Goal: Task Accomplishment & Management: Complete application form

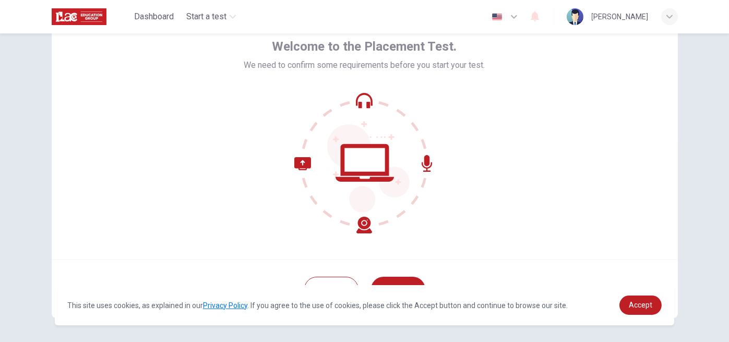
scroll to position [92, 0]
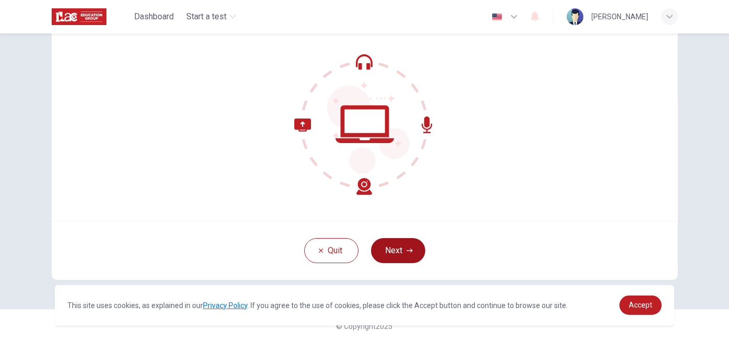
click at [404, 246] on button "Next" at bounding box center [398, 250] width 54 height 25
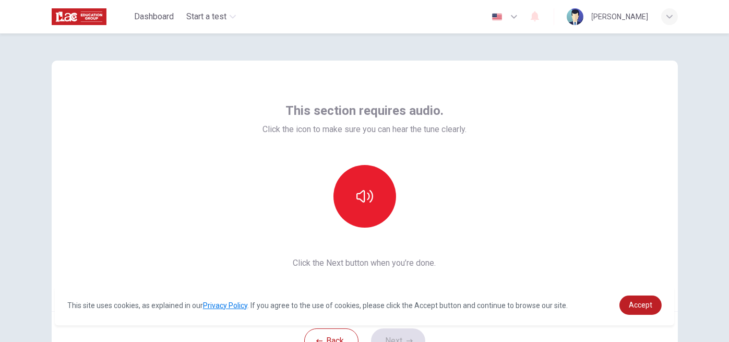
scroll to position [0, 0]
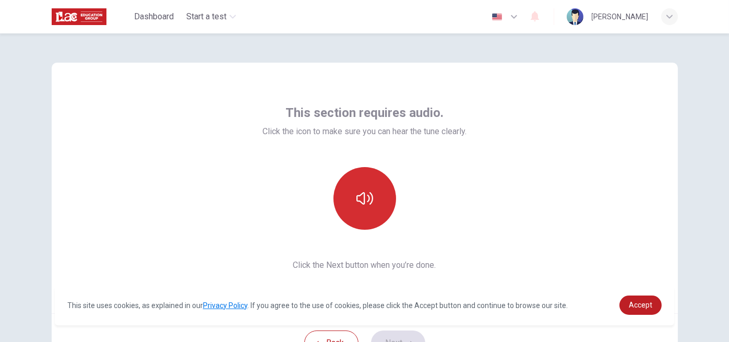
click at [362, 200] on icon "button" at bounding box center [364, 198] width 17 height 17
click at [362, 201] on icon "button" at bounding box center [364, 198] width 17 height 17
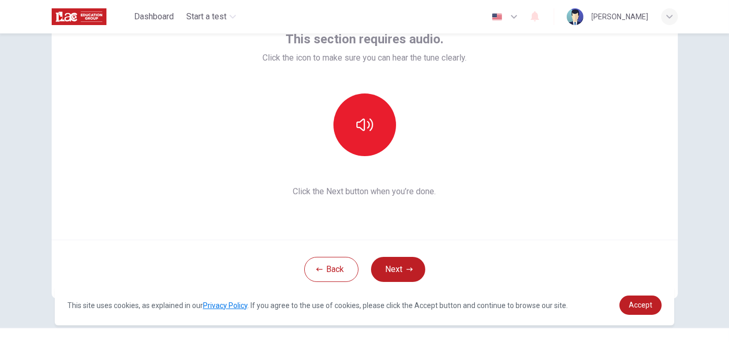
scroll to position [92, 0]
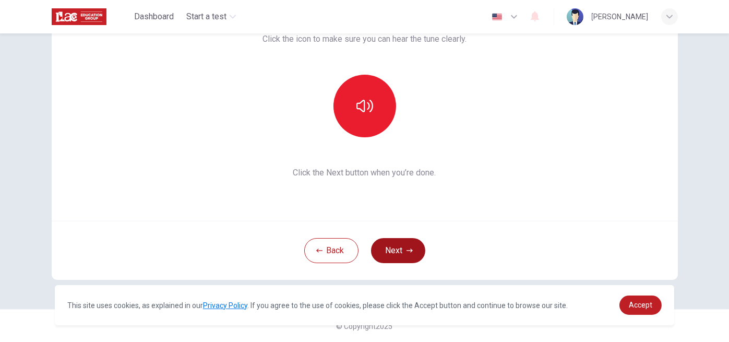
click at [407, 251] on icon "button" at bounding box center [409, 250] width 6 height 4
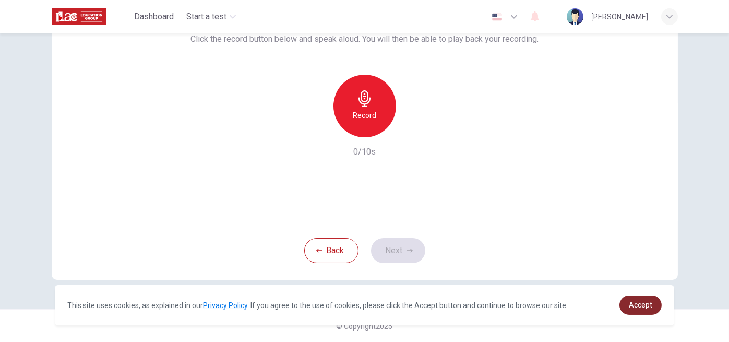
click at [632, 311] on link "Accept" at bounding box center [640, 304] width 42 height 19
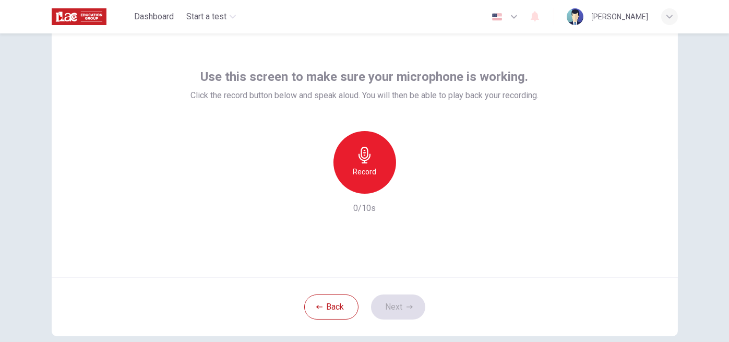
scroll to position [52, 0]
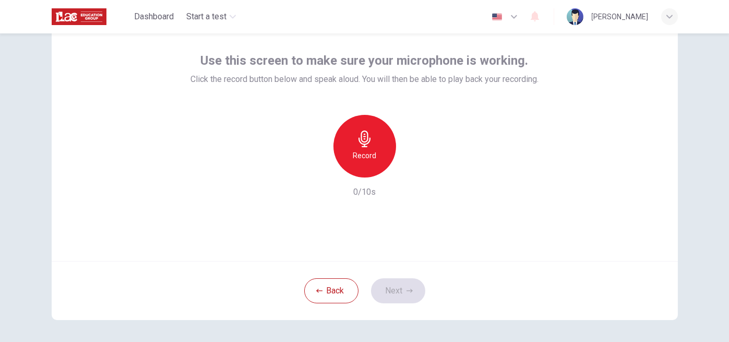
click at [368, 143] on icon "button" at bounding box center [364, 138] width 17 height 17
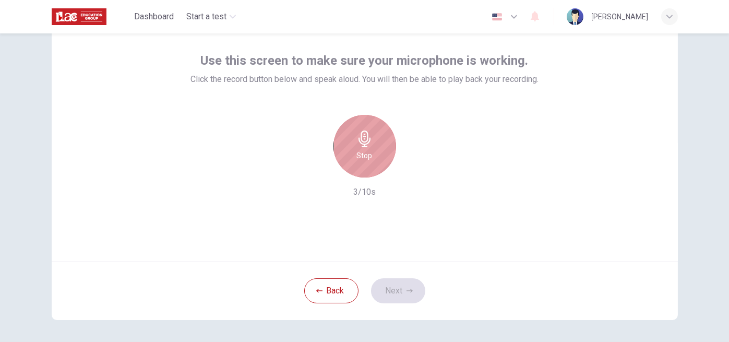
click at [364, 144] on icon "button" at bounding box center [364, 138] width 17 height 17
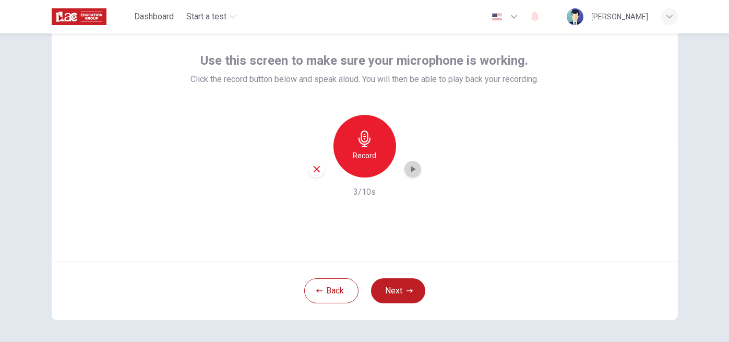
click at [412, 168] on icon "button" at bounding box center [412, 169] width 10 height 10
click at [409, 285] on button "Next" at bounding box center [398, 290] width 54 height 25
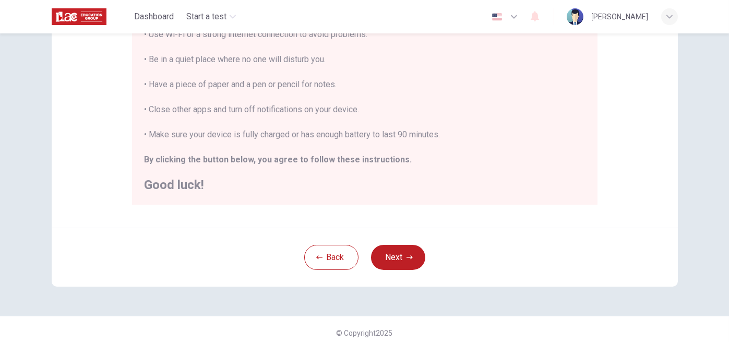
scroll to position [238, 0]
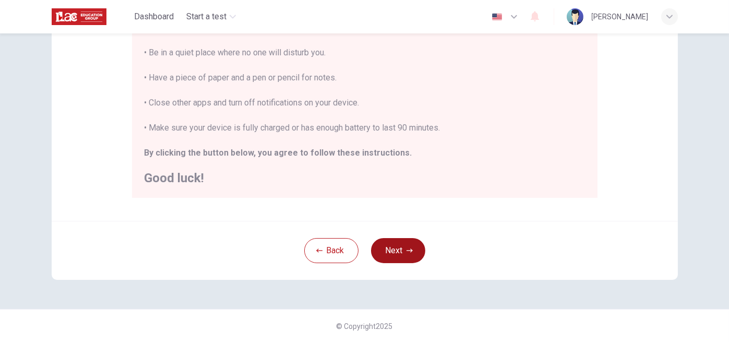
click at [392, 249] on button "Next" at bounding box center [398, 250] width 54 height 25
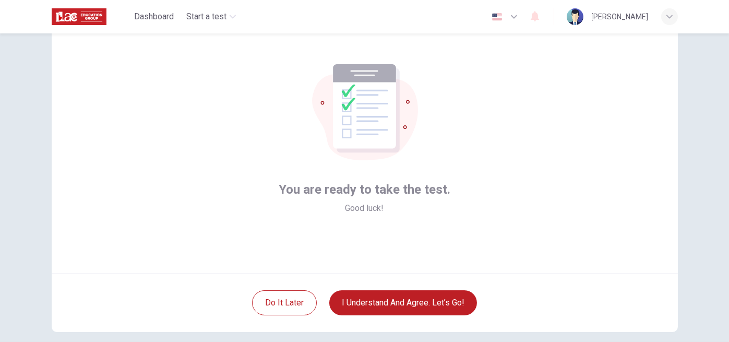
scroll to position [92, 0]
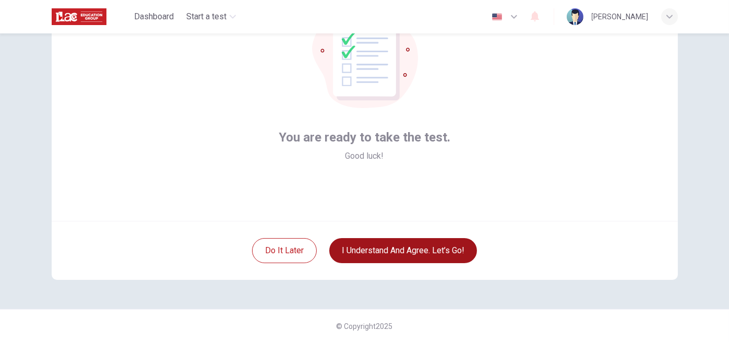
click at [425, 251] on button "I understand and agree. Let’s go!" at bounding box center [403, 250] width 148 height 25
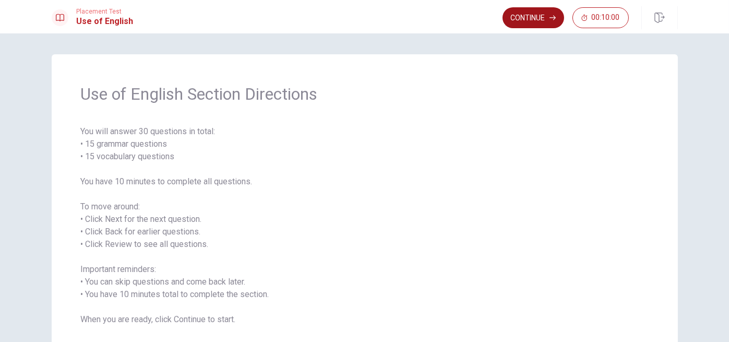
click at [521, 19] on button "Continue" at bounding box center [533, 17] width 62 height 21
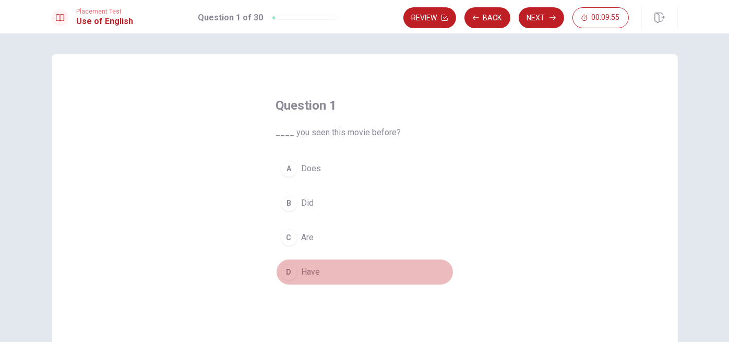
click at [283, 271] on div "D" at bounding box center [289, 271] width 17 height 17
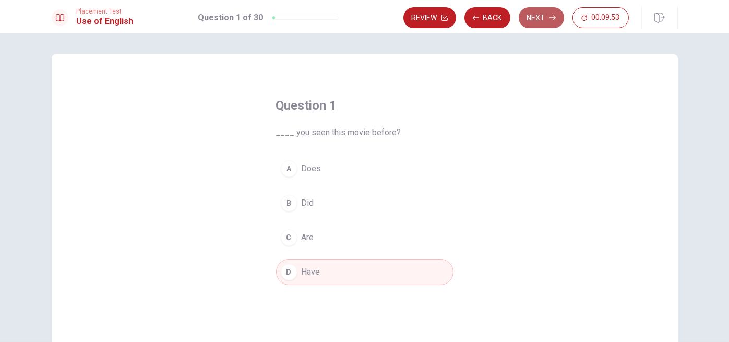
click at [548, 18] on button "Next" at bounding box center [540, 17] width 45 height 21
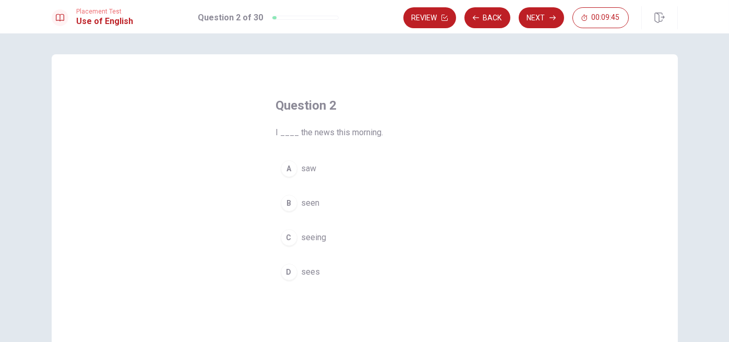
click at [285, 166] on div "A" at bounding box center [289, 168] width 17 height 17
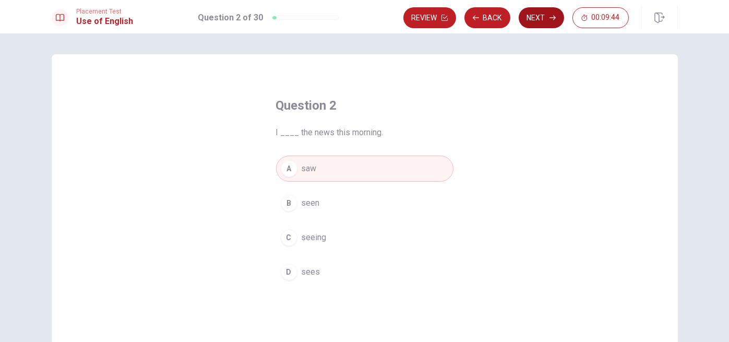
click at [540, 19] on button "Next" at bounding box center [540, 17] width 45 height 21
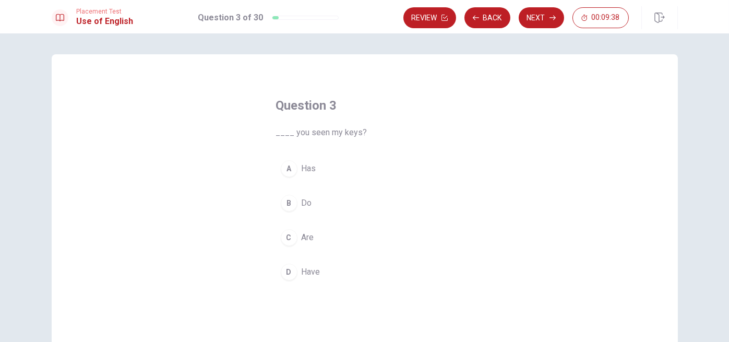
click at [287, 274] on div "D" at bounding box center [289, 271] width 17 height 17
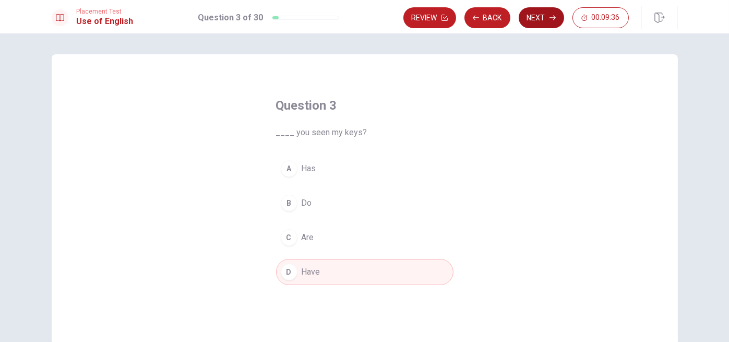
click at [533, 15] on button "Next" at bounding box center [540, 17] width 45 height 21
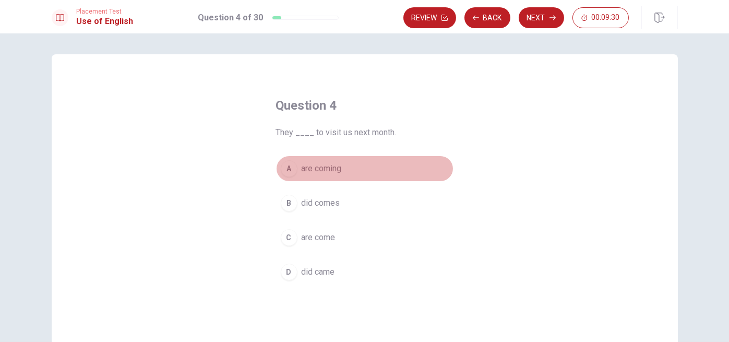
click at [288, 167] on div "A" at bounding box center [289, 168] width 17 height 17
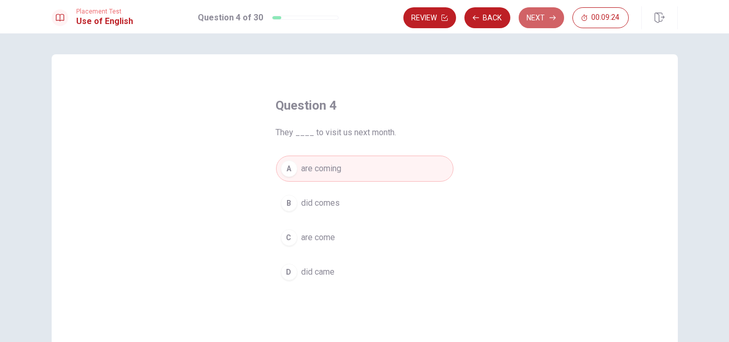
click at [547, 15] on button "Next" at bounding box center [540, 17] width 45 height 21
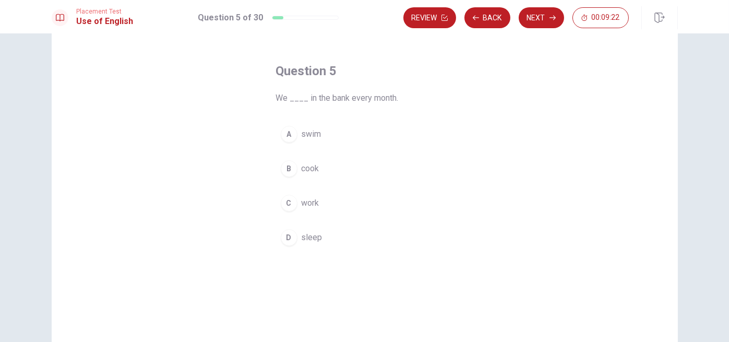
scroll to position [52, 0]
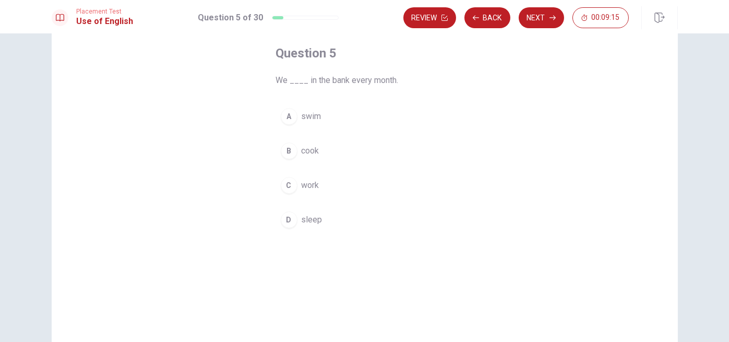
click at [286, 217] on div "D" at bounding box center [289, 219] width 17 height 17
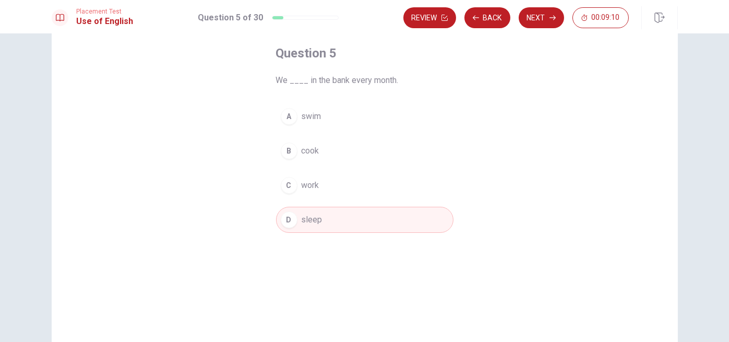
click at [286, 183] on div "C" at bounding box center [289, 185] width 17 height 17
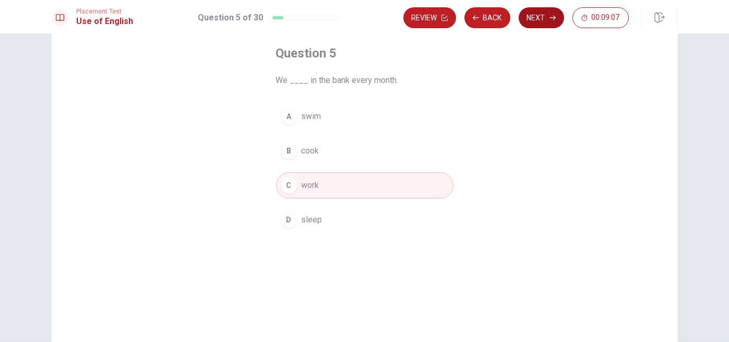
click at [542, 15] on button "Next" at bounding box center [540, 17] width 45 height 21
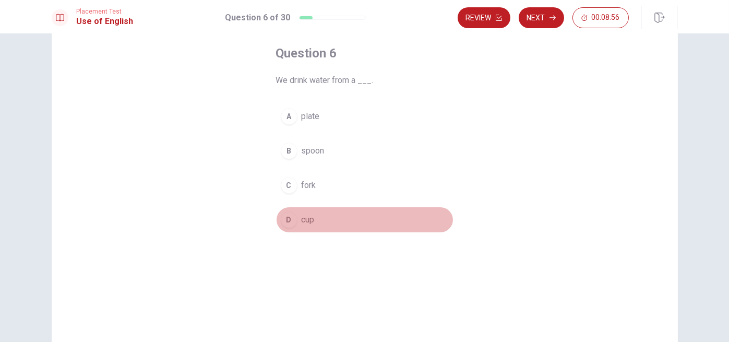
click at [282, 219] on div "D" at bounding box center [289, 219] width 17 height 17
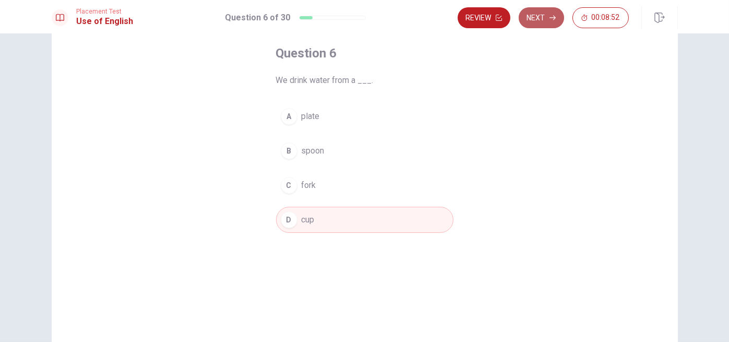
click at [549, 18] on icon "button" at bounding box center [552, 18] width 6 height 6
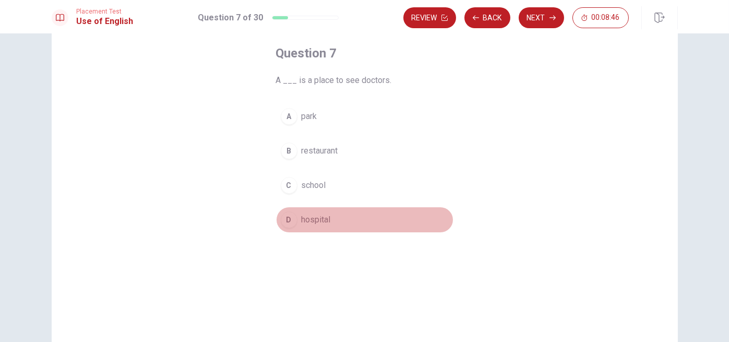
click at [285, 220] on div "D" at bounding box center [289, 219] width 17 height 17
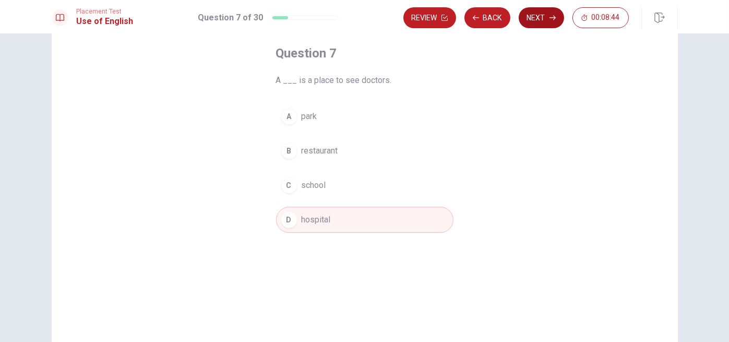
click at [545, 19] on button "Next" at bounding box center [540, 17] width 45 height 21
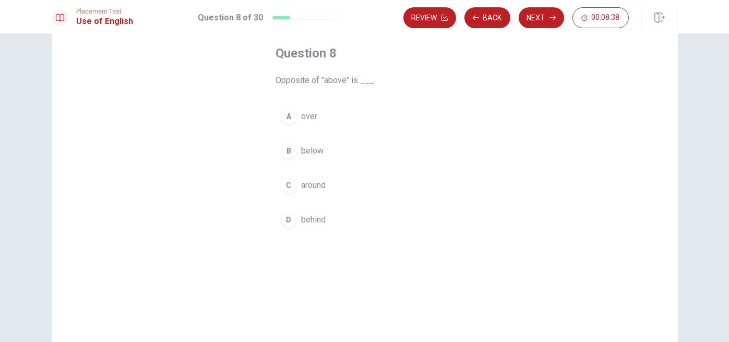
click at [285, 150] on div "B" at bounding box center [289, 150] width 17 height 17
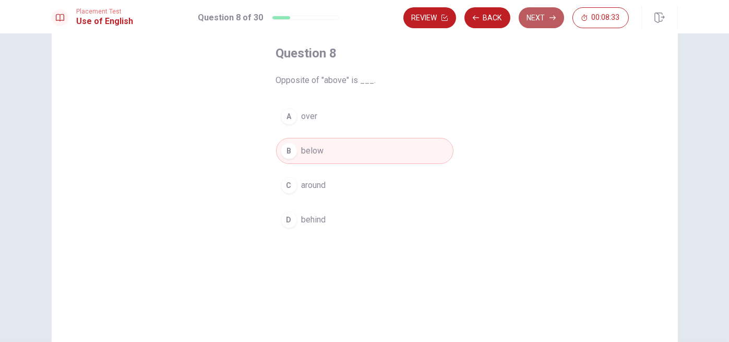
click at [549, 19] on button "Next" at bounding box center [540, 17] width 45 height 21
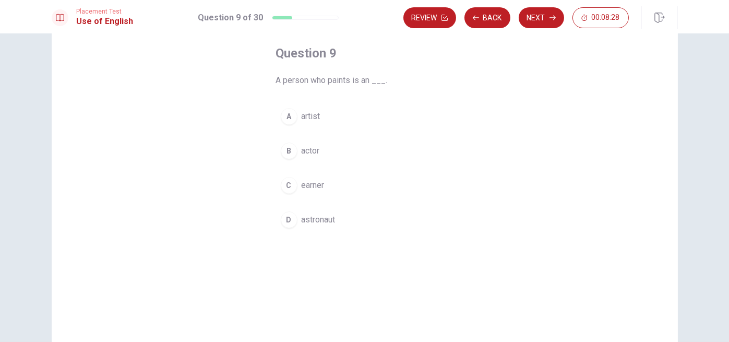
click at [287, 116] on div "A" at bounding box center [289, 116] width 17 height 17
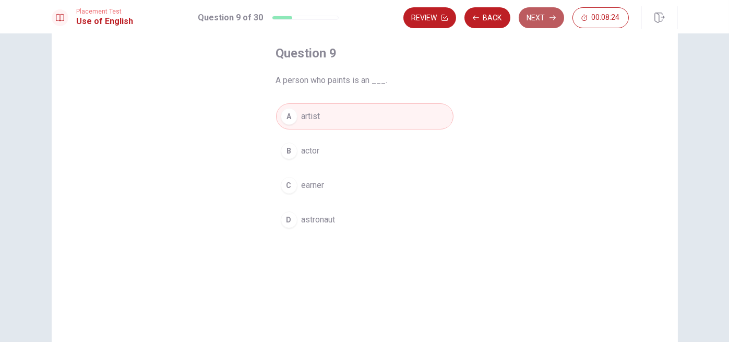
click at [541, 19] on button "Next" at bounding box center [540, 17] width 45 height 21
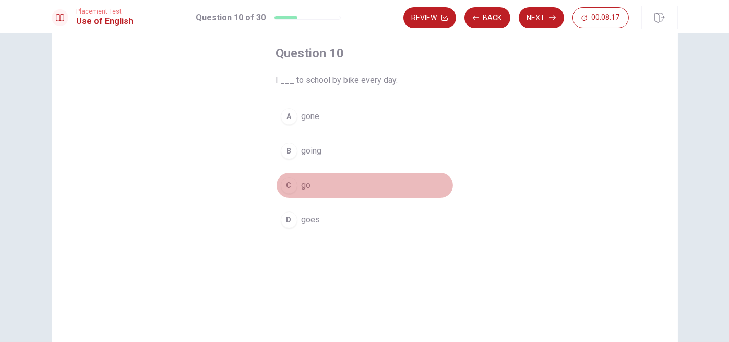
click at [284, 184] on div "C" at bounding box center [289, 185] width 17 height 17
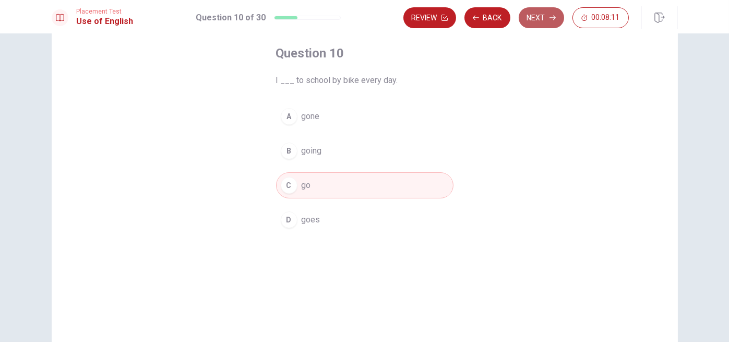
click at [539, 16] on button "Next" at bounding box center [540, 17] width 45 height 21
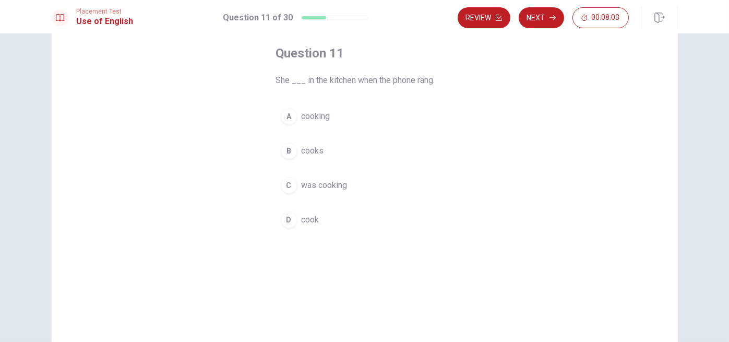
click at [285, 185] on div "C" at bounding box center [289, 185] width 17 height 17
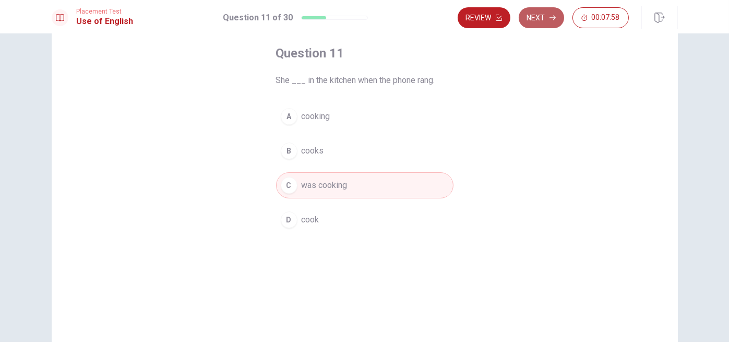
click at [542, 18] on button "Next" at bounding box center [540, 17] width 45 height 21
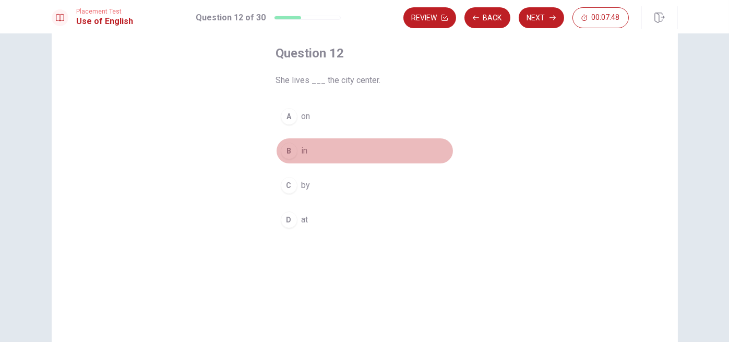
click at [283, 150] on div "B" at bounding box center [289, 150] width 17 height 17
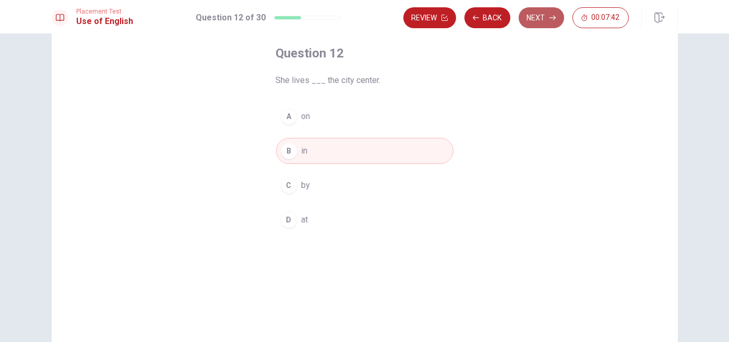
click at [543, 18] on button "Next" at bounding box center [540, 17] width 45 height 21
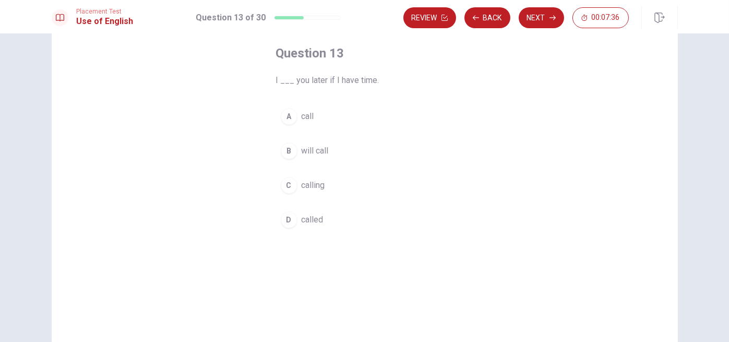
click at [285, 150] on div "B" at bounding box center [289, 150] width 17 height 17
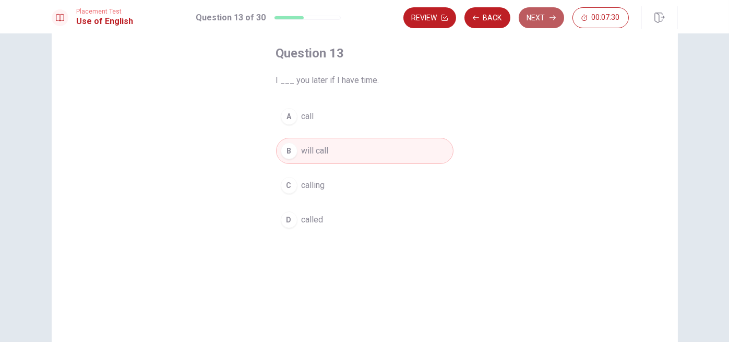
click at [539, 17] on button "Next" at bounding box center [540, 17] width 45 height 21
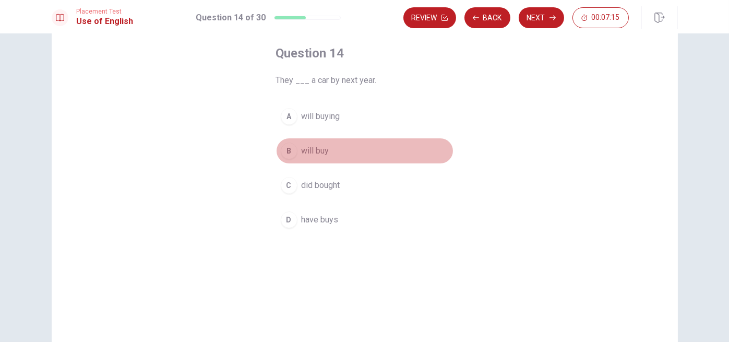
click at [284, 149] on div "B" at bounding box center [289, 150] width 17 height 17
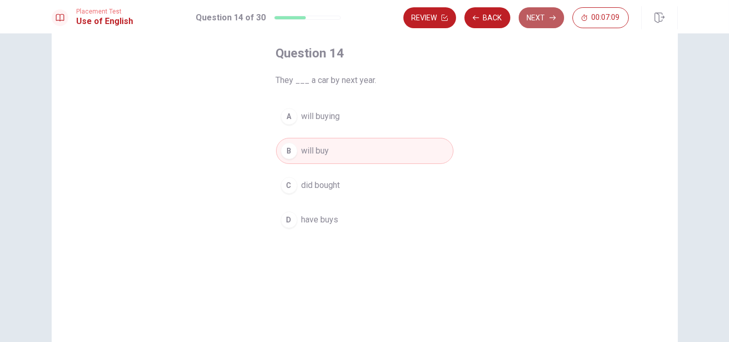
click at [547, 12] on button "Next" at bounding box center [540, 17] width 45 height 21
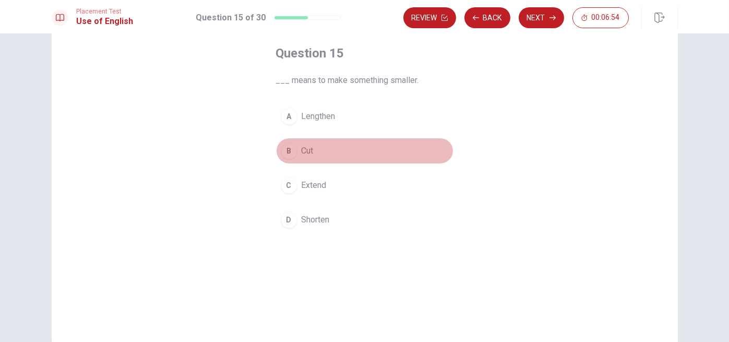
click at [287, 150] on div "B" at bounding box center [289, 150] width 17 height 17
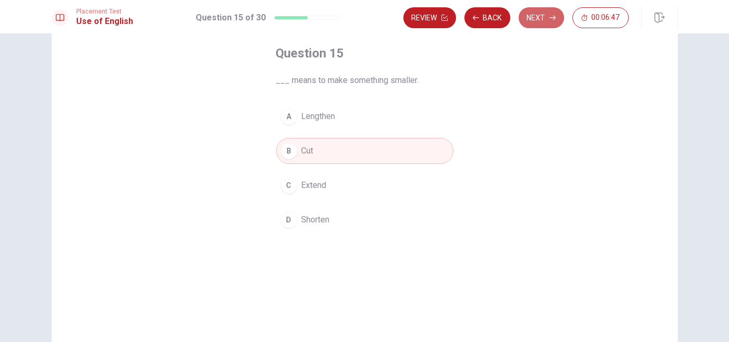
click at [539, 19] on button "Next" at bounding box center [540, 17] width 45 height 21
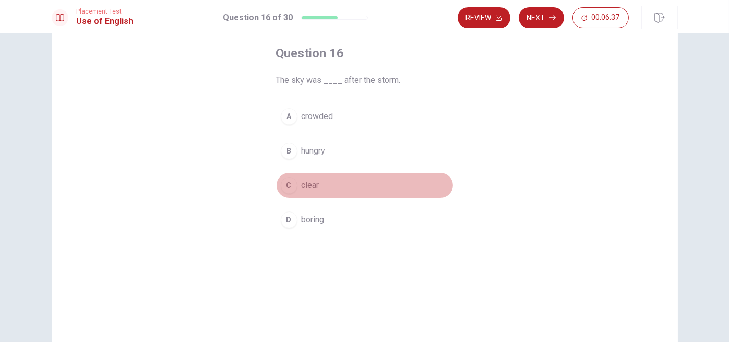
click at [285, 183] on div "C" at bounding box center [289, 185] width 17 height 17
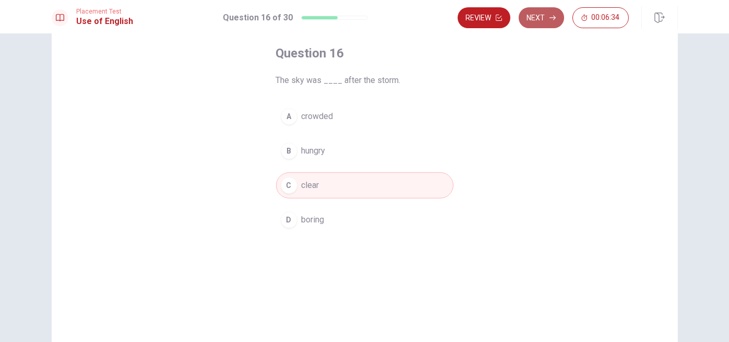
click at [548, 16] on button "Next" at bounding box center [540, 17] width 45 height 21
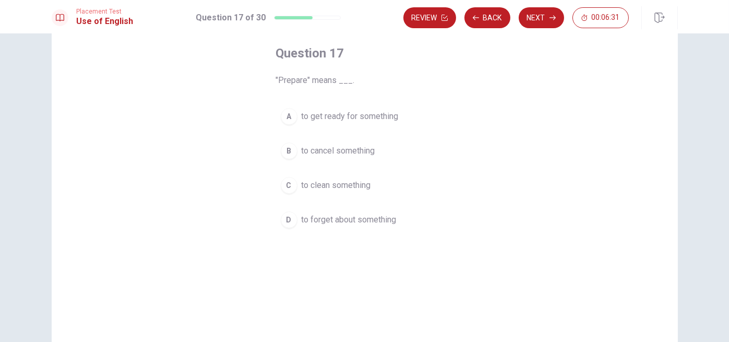
click at [282, 115] on div "A" at bounding box center [289, 116] width 17 height 17
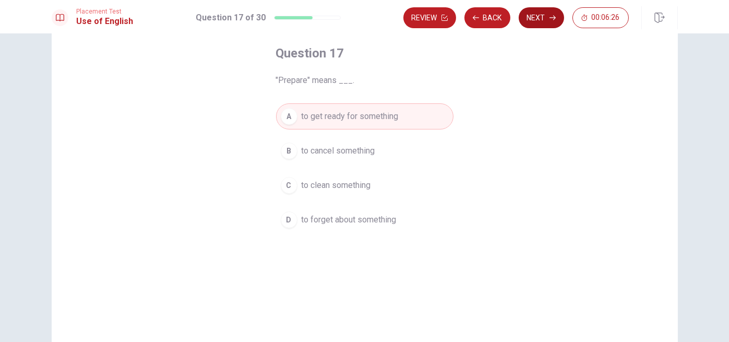
click at [553, 16] on icon "button" at bounding box center [552, 18] width 6 height 6
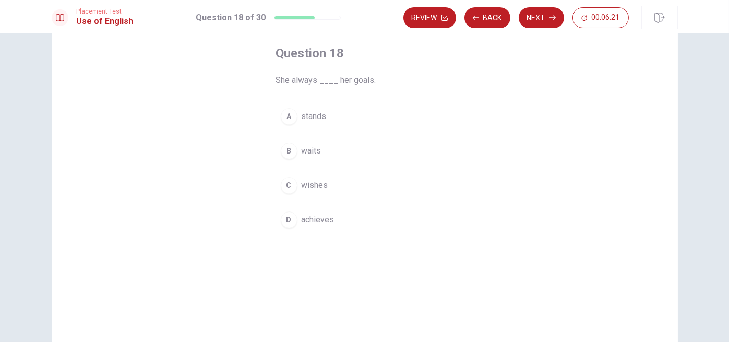
click at [286, 218] on div "D" at bounding box center [289, 219] width 17 height 17
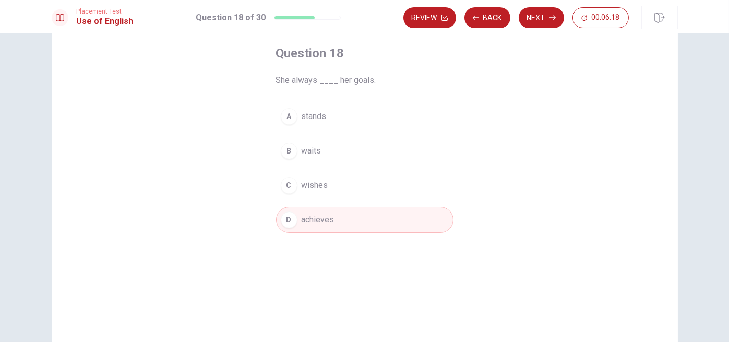
click at [540, 15] on button "Next" at bounding box center [540, 17] width 45 height 21
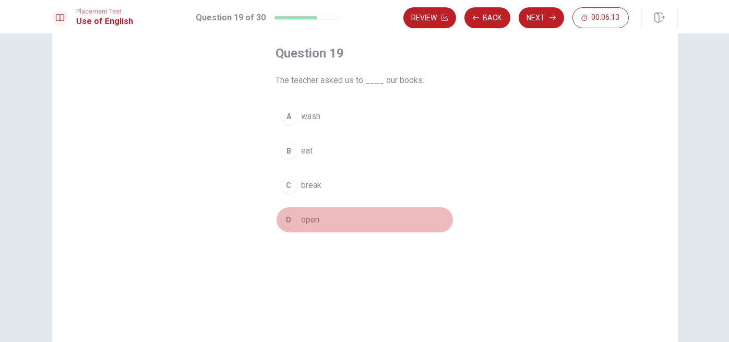
click at [283, 220] on div "D" at bounding box center [289, 219] width 17 height 17
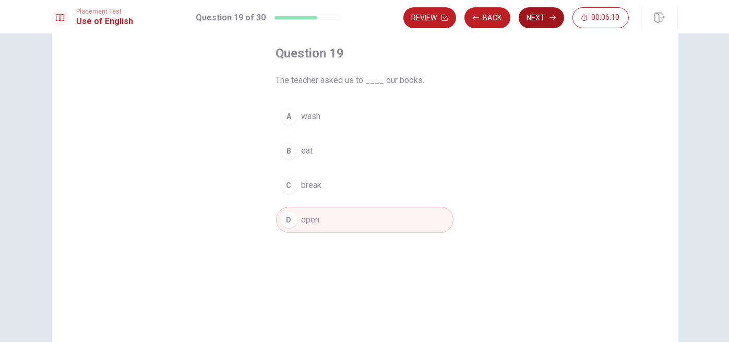
click at [545, 18] on button "Next" at bounding box center [540, 17] width 45 height 21
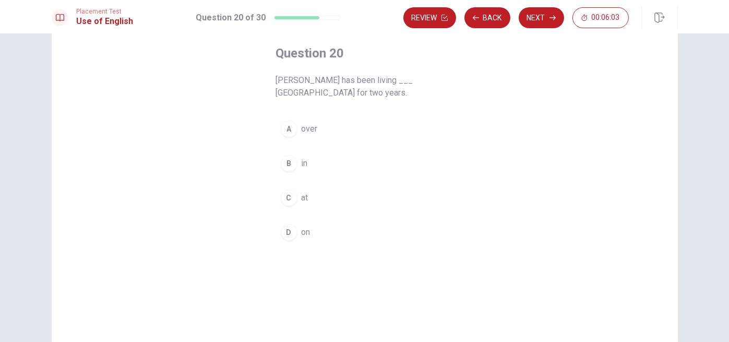
click at [283, 162] on div "B" at bounding box center [289, 163] width 17 height 17
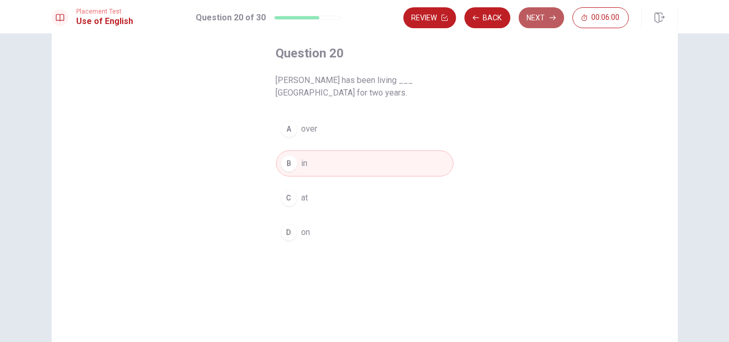
click at [541, 18] on button "Next" at bounding box center [540, 17] width 45 height 21
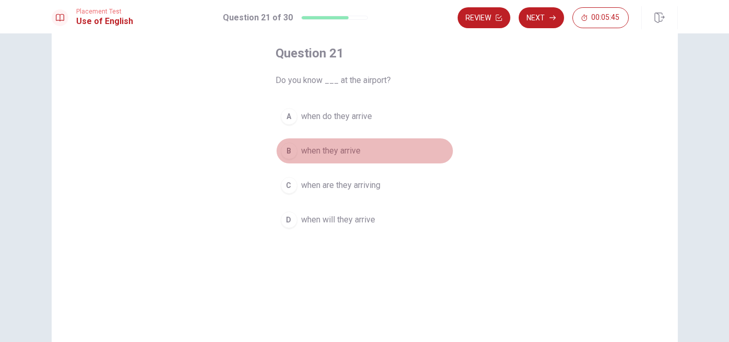
click at [284, 149] on div "B" at bounding box center [289, 150] width 17 height 17
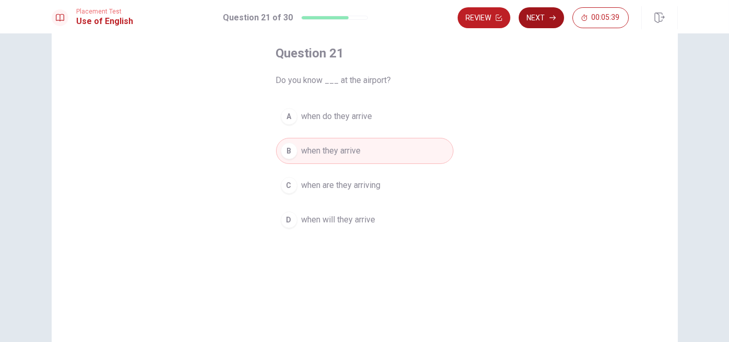
click at [545, 18] on button "Next" at bounding box center [540, 17] width 45 height 21
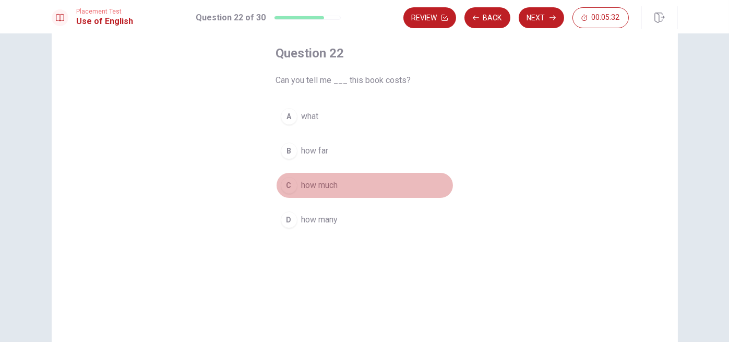
click at [285, 181] on div "C" at bounding box center [289, 185] width 17 height 17
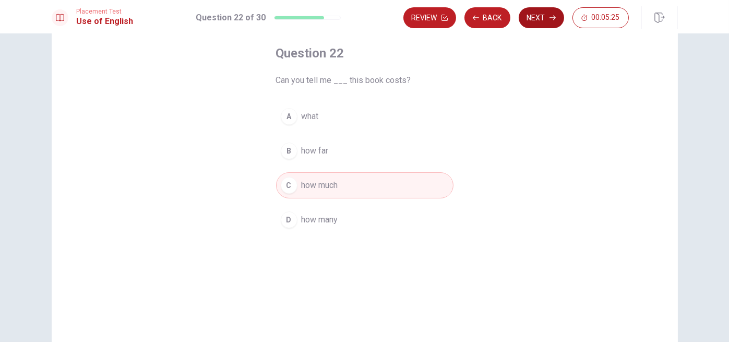
click at [540, 19] on button "Next" at bounding box center [540, 17] width 45 height 21
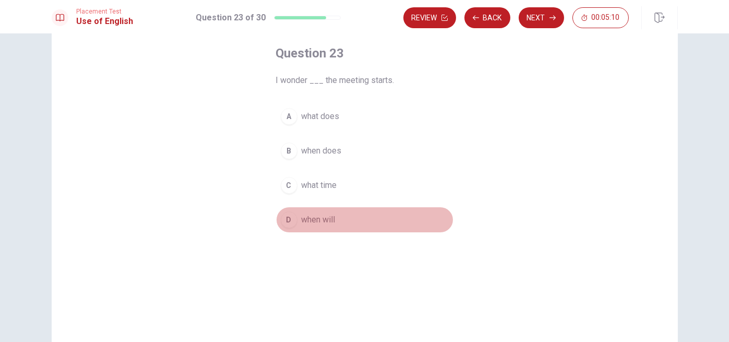
click at [284, 221] on div "D" at bounding box center [289, 219] width 17 height 17
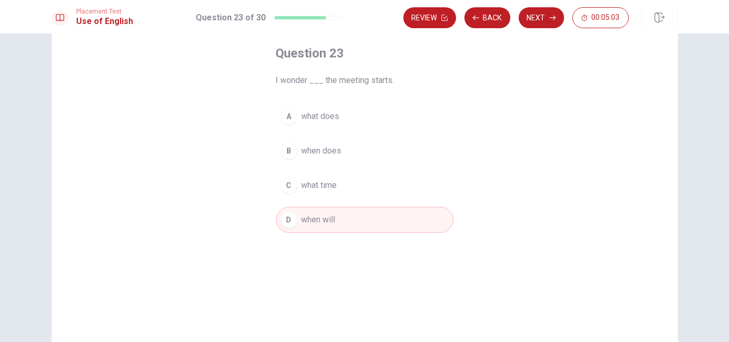
click at [285, 183] on div "C" at bounding box center [289, 185] width 17 height 17
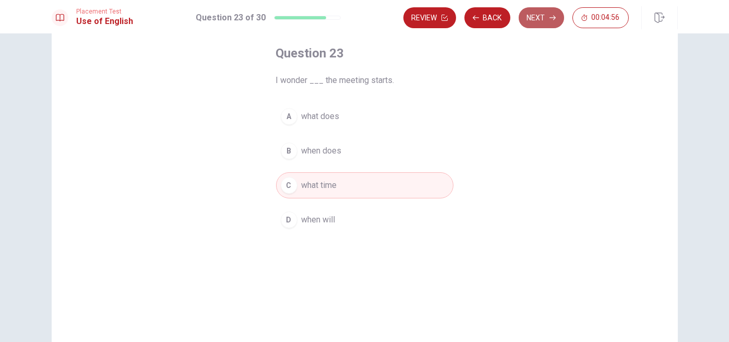
click at [538, 18] on button "Next" at bounding box center [540, 17] width 45 height 21
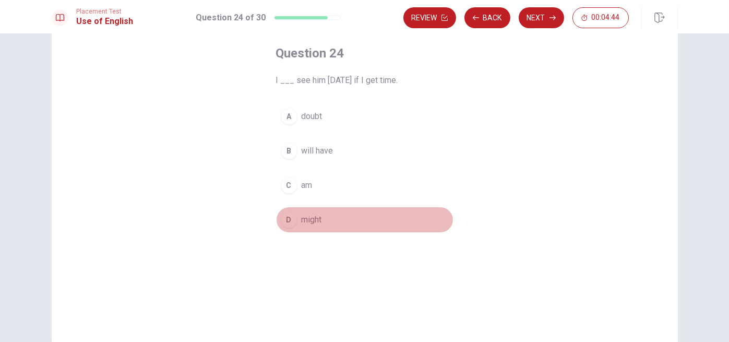
click at [285, 219] on div "D" at bounding box center [289, 219] width 17 height 17
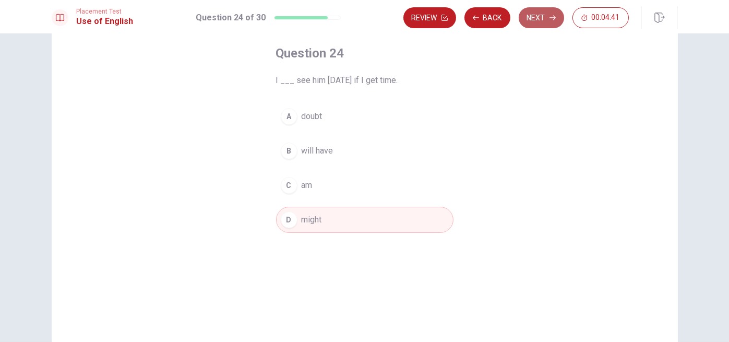
click at [542, 17] on button "Next" at bounding box center [540, 17] width 45 height 21
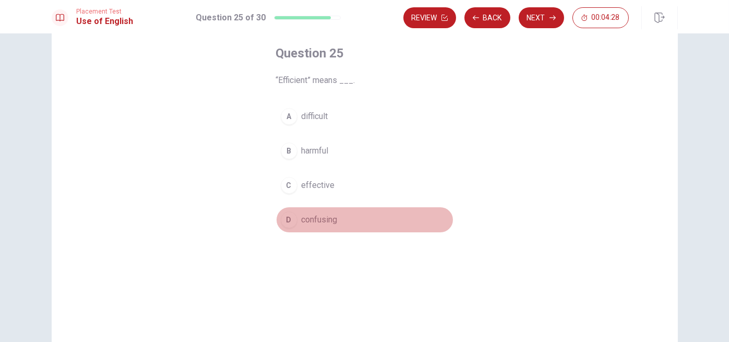
click at [285, 218] on div "D" at bounding box center [289, 219] width 17 height 17
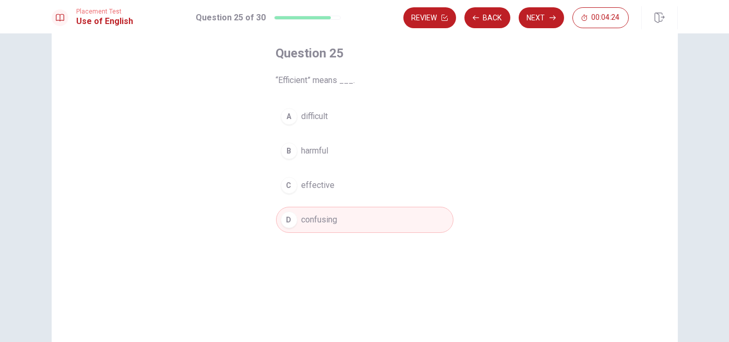
click at [286, 114] on div "A" at bounding box center [289, 116] width 17 height 17
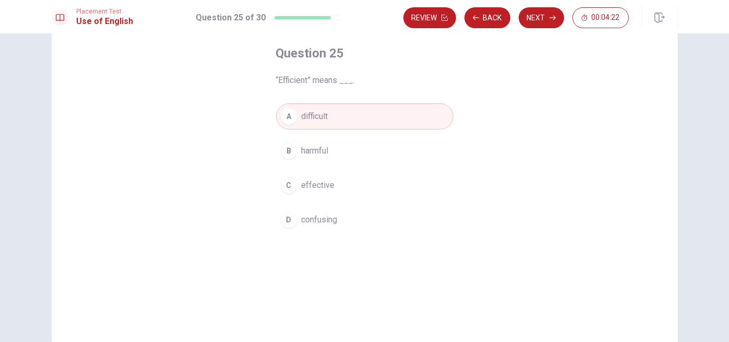
click at [543, 17] on button "Next" at bounding box center [540, 17] width 45 height 21
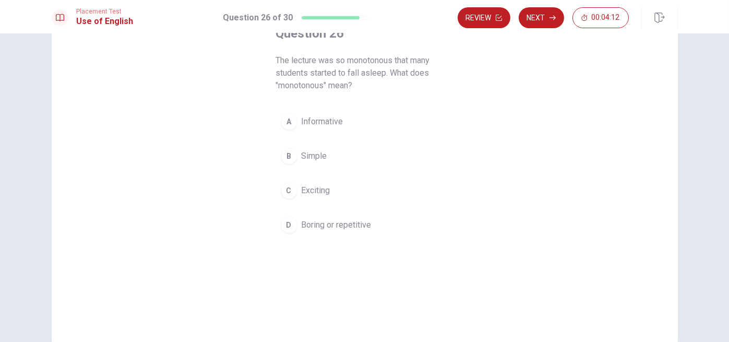
scroll to position [104, 0]
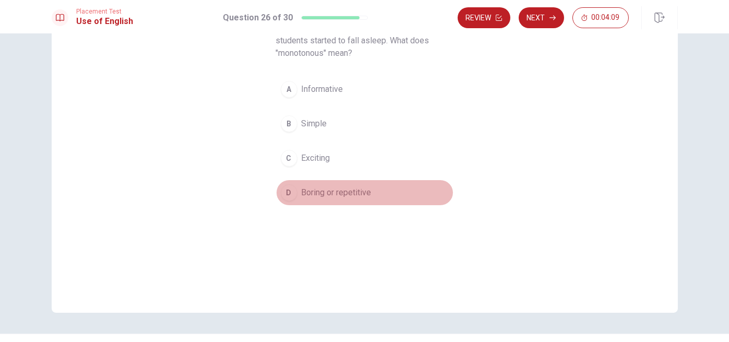
click at [285, 191] on div "D" at bounding box center [289, 192] width 17 height 17
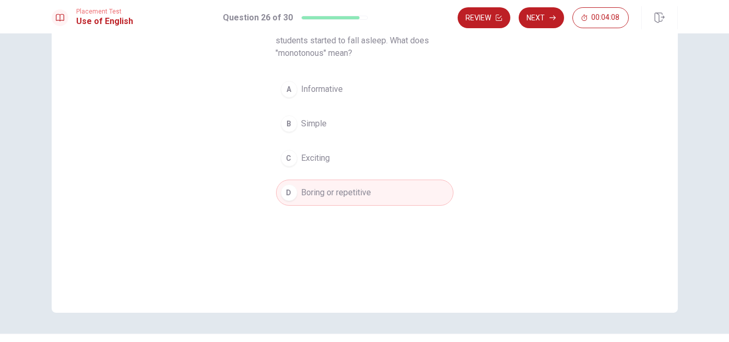
scroll to position [52, 0]
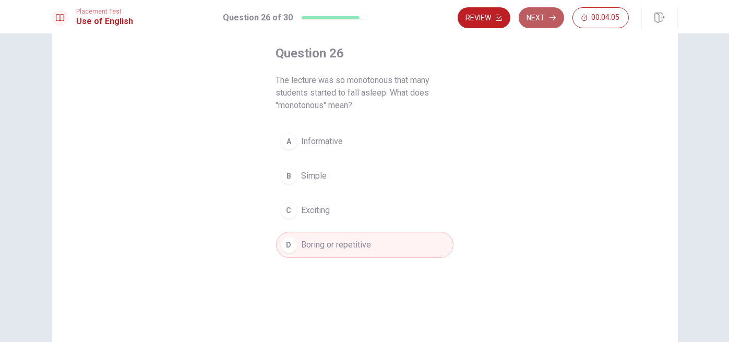
click at [538, 18] on button "Next" at bounding box center [540, 17] width 45 height 21
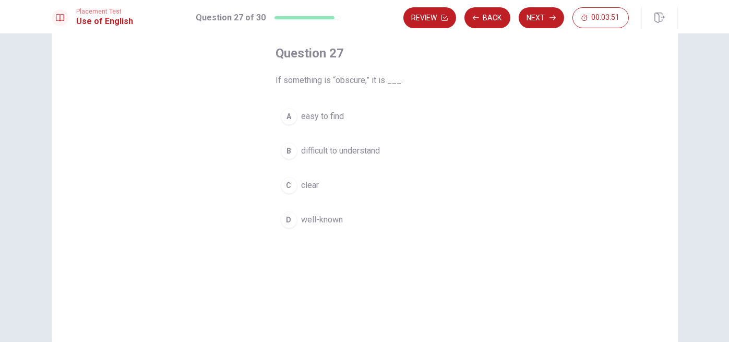
click at [286, 148] on div "B" at bounding box center [289, 150] width 17 height 17
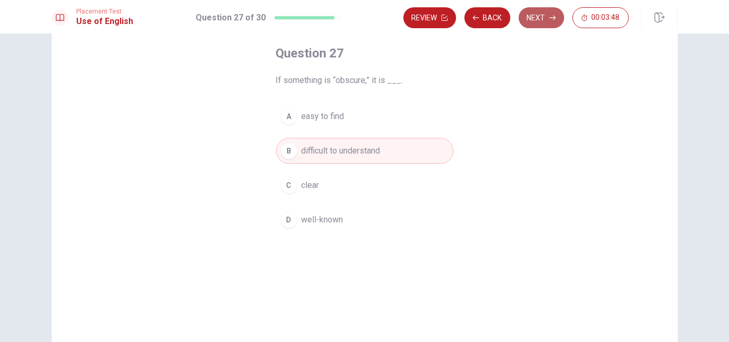
click at [543, 17] on button "Next" at bounding box center [540, 17] width 45 height 21
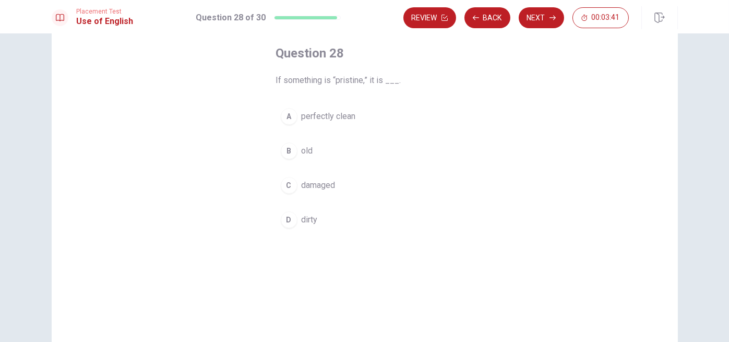
click at [282, 114] on div "A" at bounding box center [289, 116] width 17 height 17
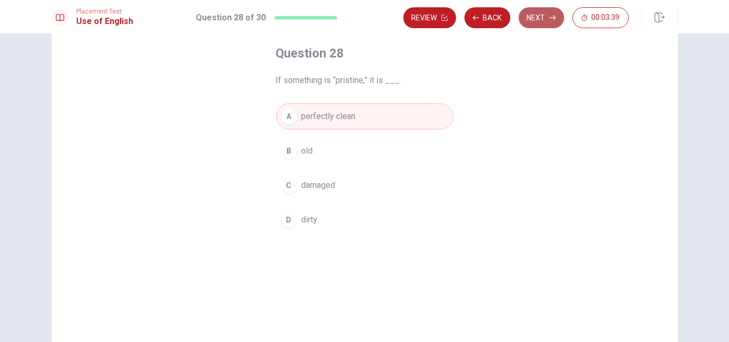
click at [535, 16] on button "Next" at bounding box center [540, 17] width 45 height 21
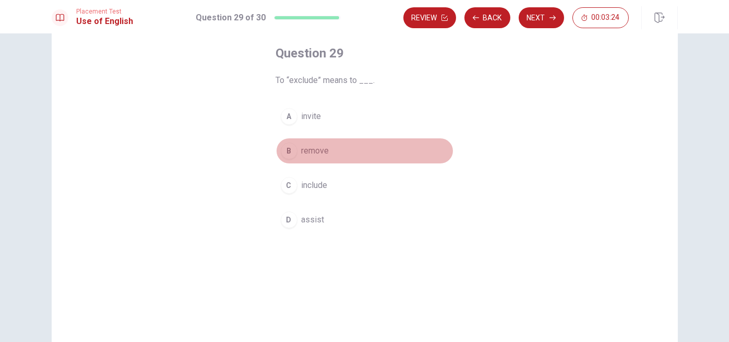
click at [287, 153] on div "B" at bounding box center [289, 150] width 17 height 17
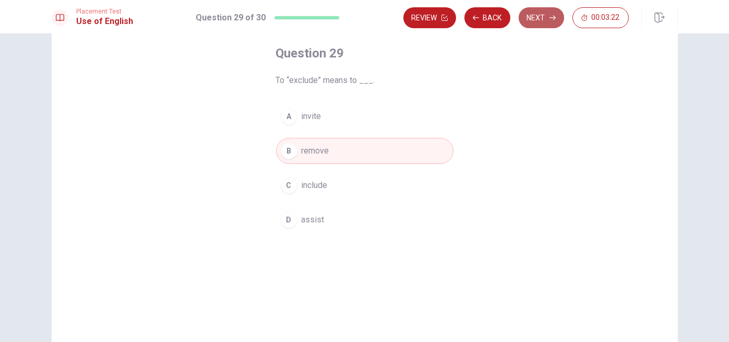
click at [541, 18] on button "Next" at bounding box center [540, 17] width 45 height 21
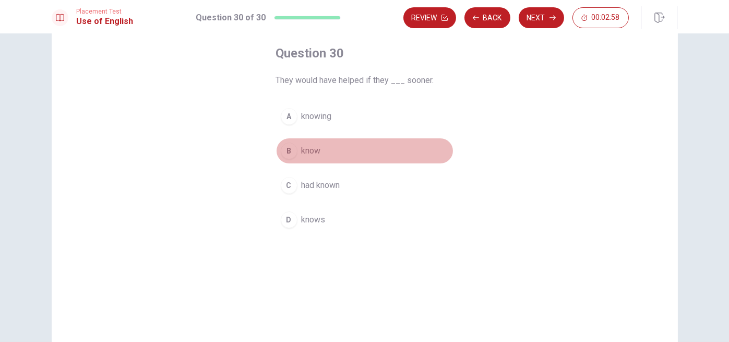
click at [284, 151] on div "B" at bounding box center [289, 150] width 17 height 17
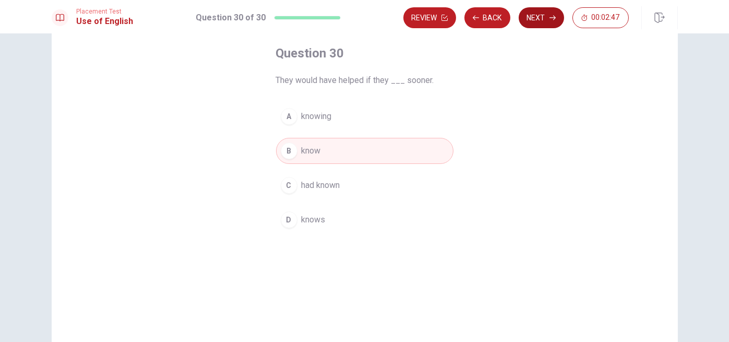
click at [547, 20] on button "Next" at bounding box center [540, 17] width 45 height 21
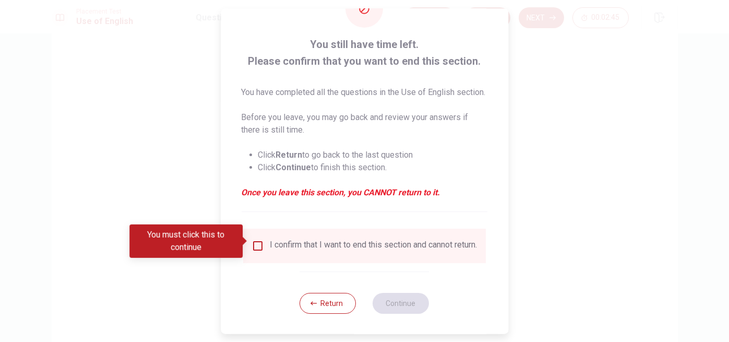
scroll to position [59, 0]
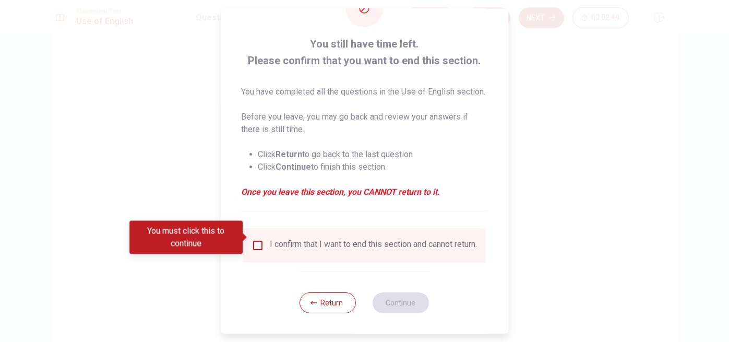
click at [256, 238] on input "You must click this to continue" at bounding box center [257, 244] width 13 height 13
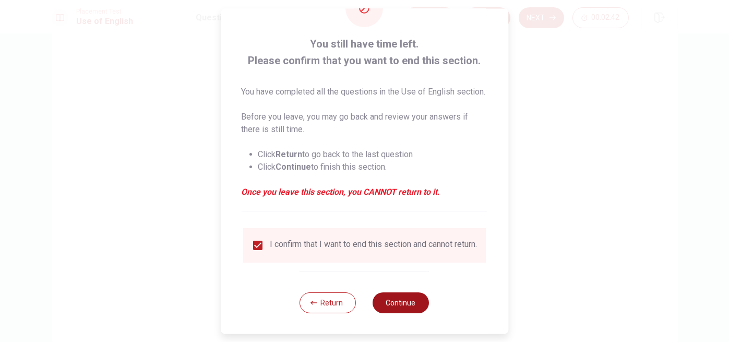
click at [405, 302] on button "Continue" at bounding box center [401, 302] width 56 height 21
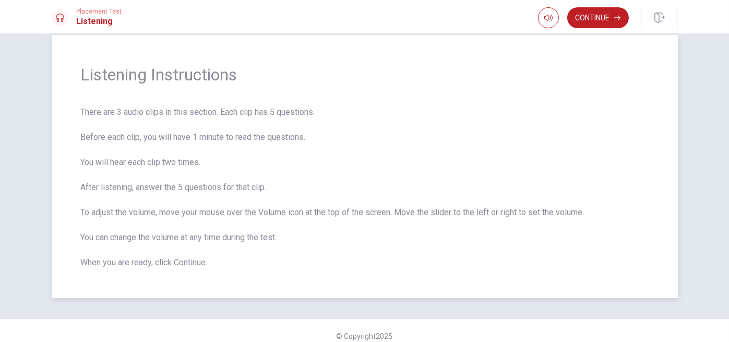
scroll to position [29, 0]
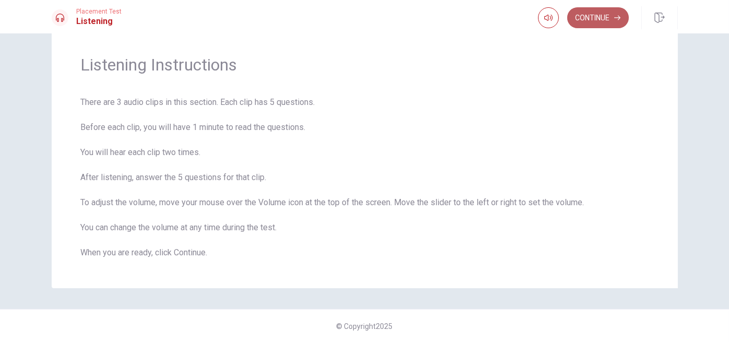
click at [604, 18] on button "Continue" at bounding box center [598, 17] width 62 height 21
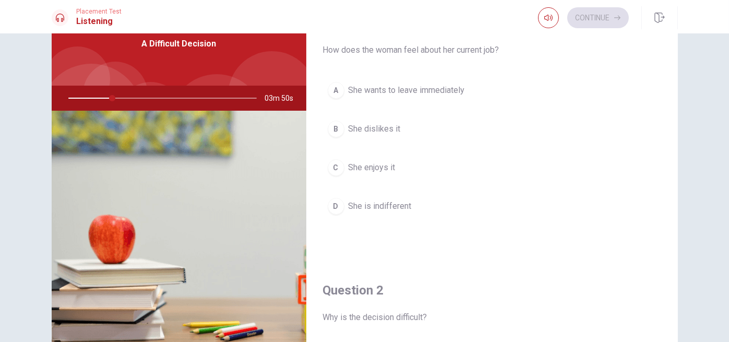
scroll to position [0, 0]
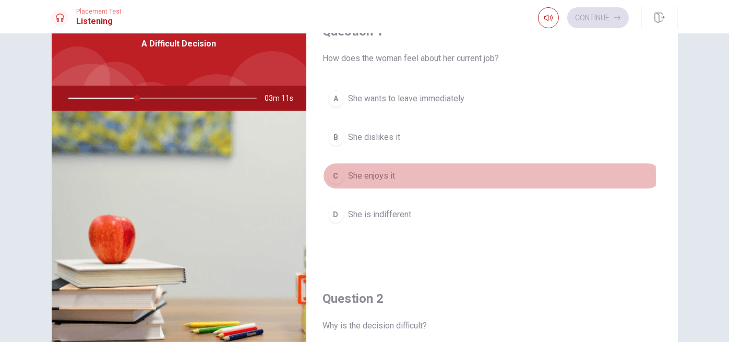
click at [337, 173] on div "C" at bounding box center [335, 175] width 17 height 17
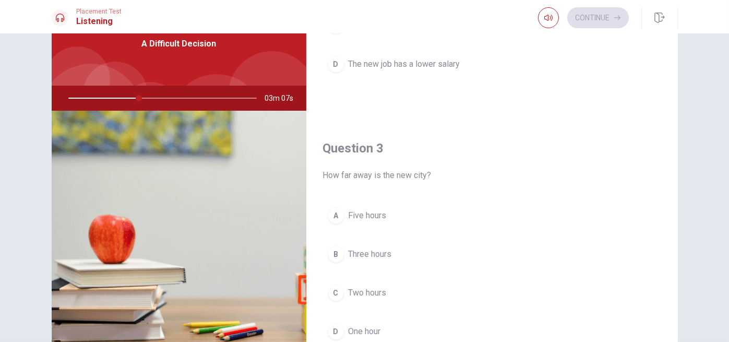
scroll to position [469, 0]
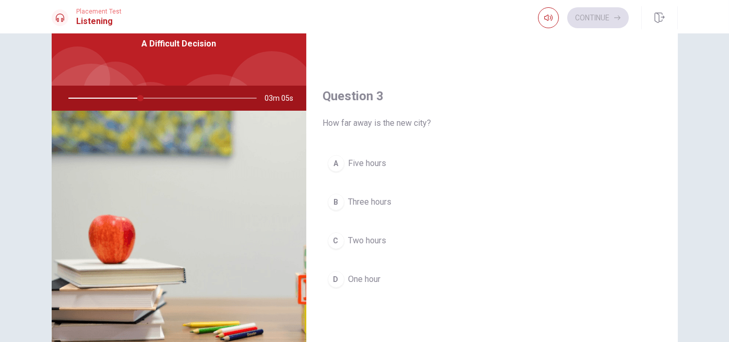
click at [332, 237] on div "C" at bounding box center [335, 240] width 17 height 17
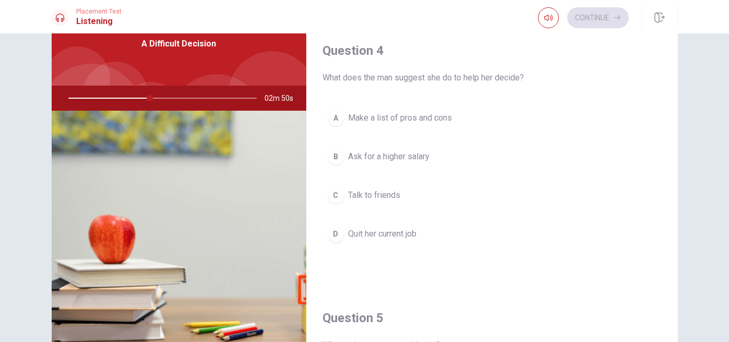
scroll to position [782, 0]
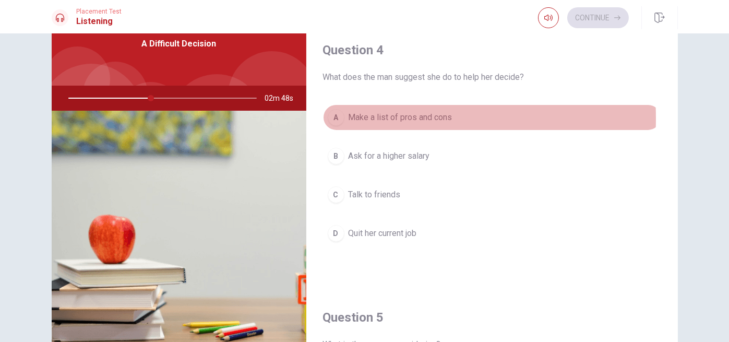
click at [331, 114] on div "A" at bounding box center [335, 117] width 17 height 17
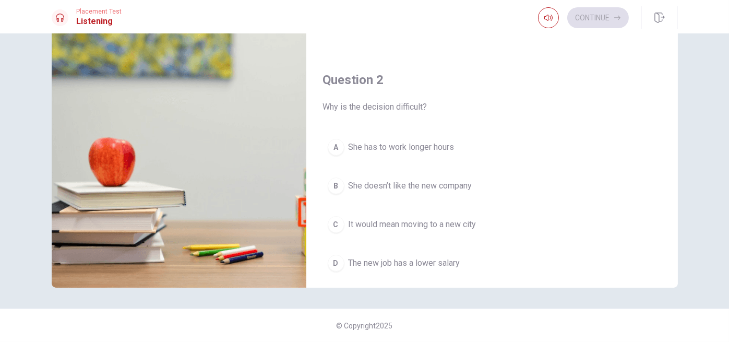
scroll to position [209, 0]
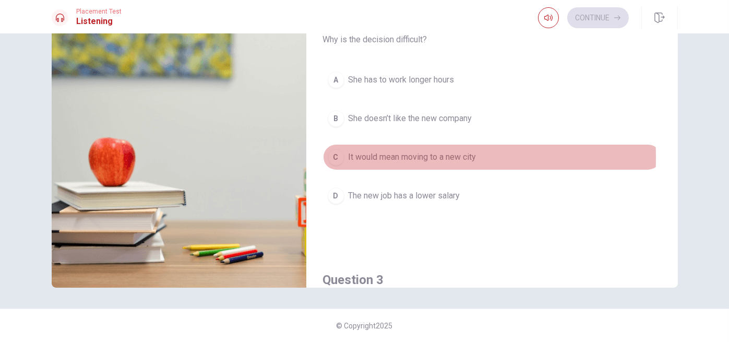
click at [330, 155] on div "C" at bounding box center [335, 157] width 17 height 17
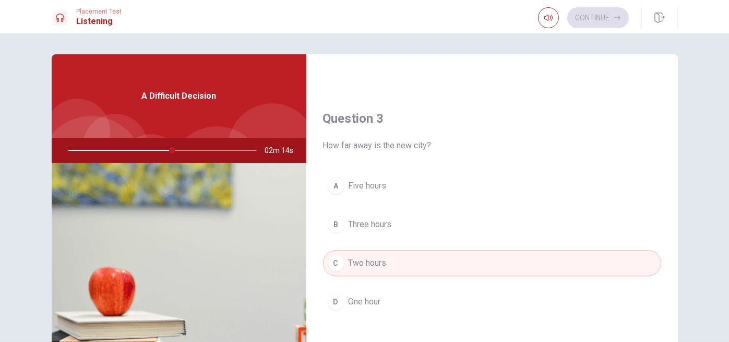
scroll to position [626, 0]
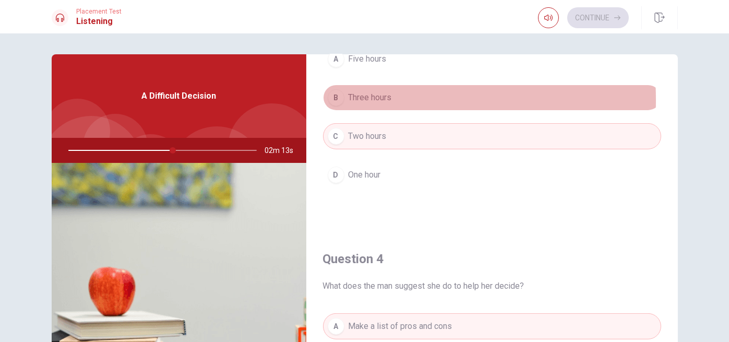
click at [332, 98] on div "B" at bounding box center [335, 97] width 17 height 17
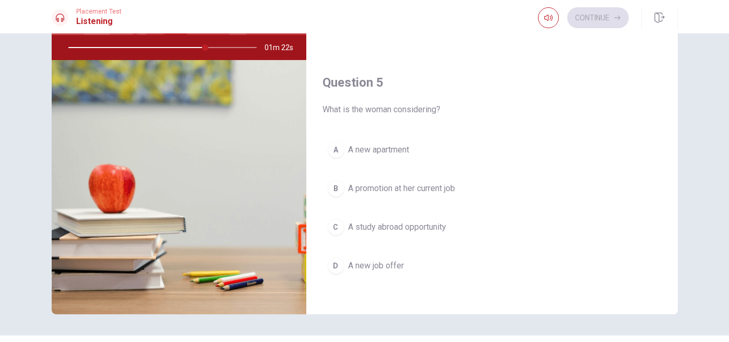
scroll to position [104, 0]
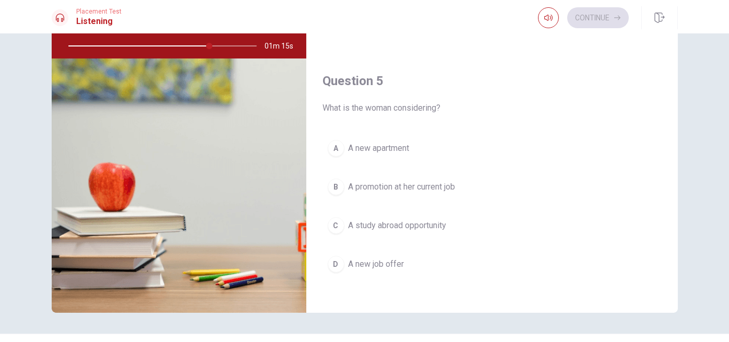
click at [329, 142] on div "A" at bounding box center [335, 148] width 17 height 17
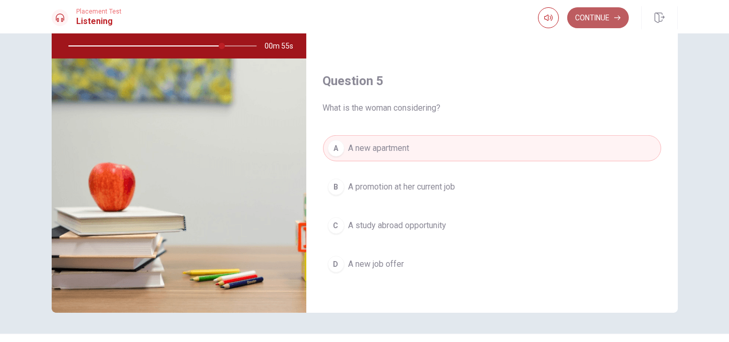
click at [599, 20] on button "Continue" at bounding box center [598, 17] width 62 height 21
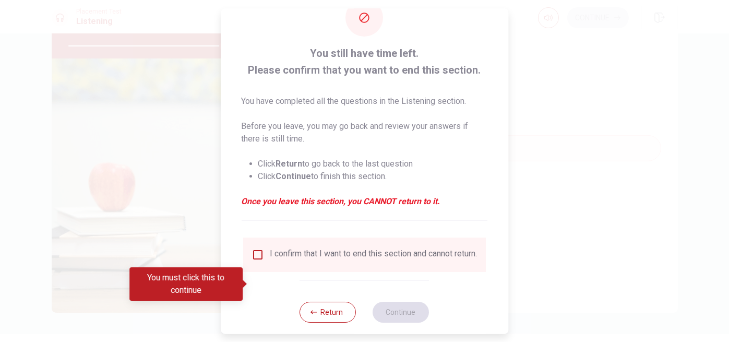
scroll to position [47, 0]
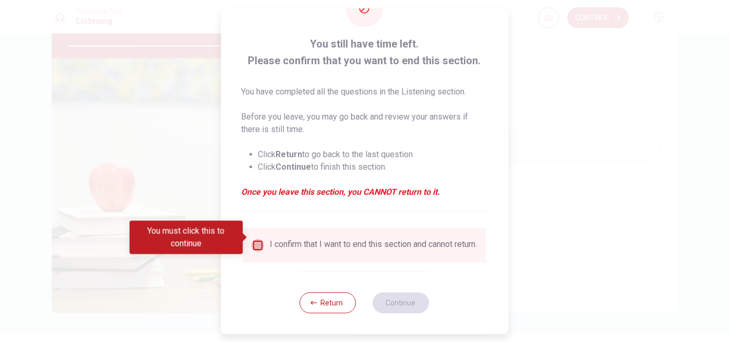
click at [253, 238] on input "You must click this to continue" at bounding box center [257, 244] width 13 height 13
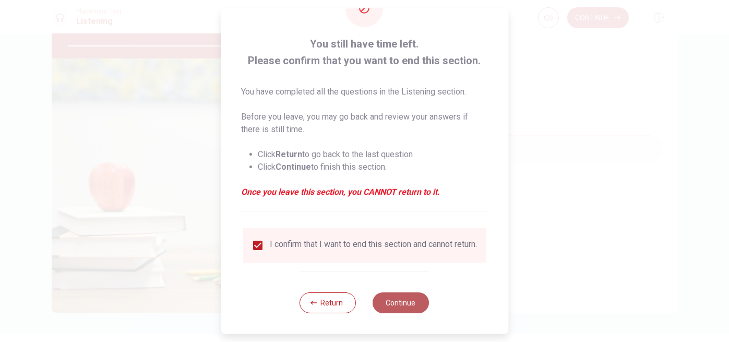
click at [402, 299] on button "Continue" at bounding box center [401, 302] width 56 height 21
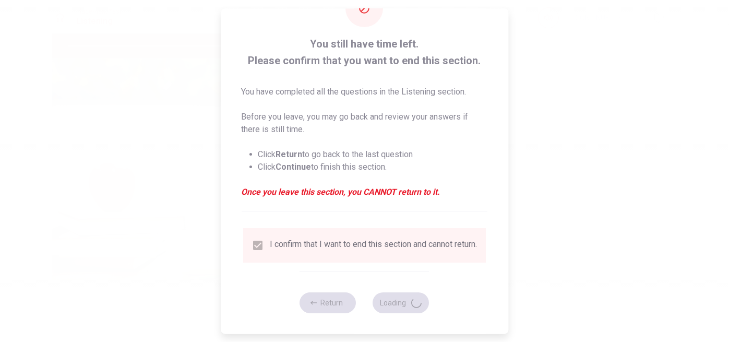
type input "83"
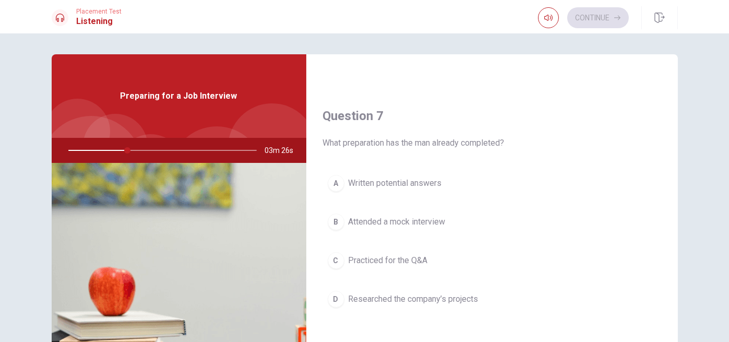
scroll to position [261, 0]
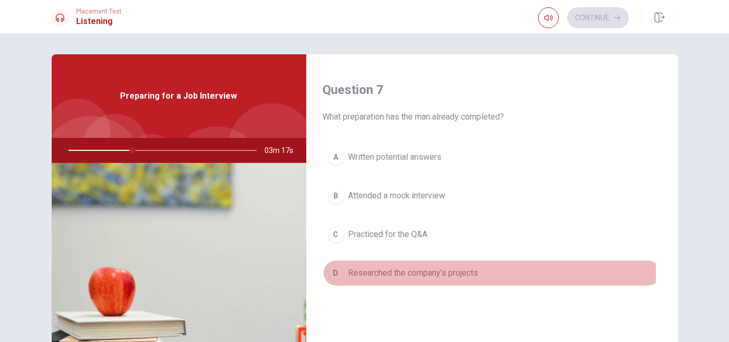
click at [333, 271] on div "D" at bounding box center [335, 272] width 17 height 17
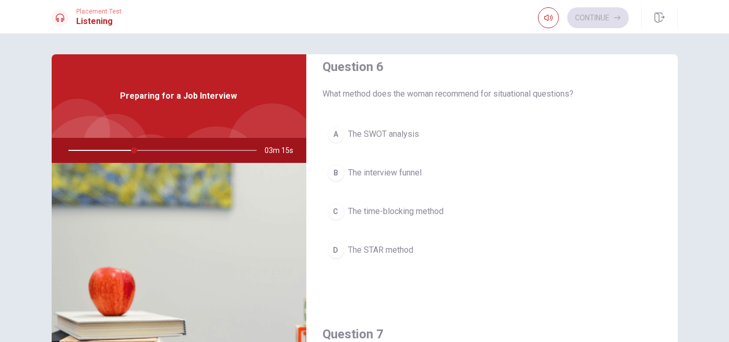
scroll to position [0, 0]
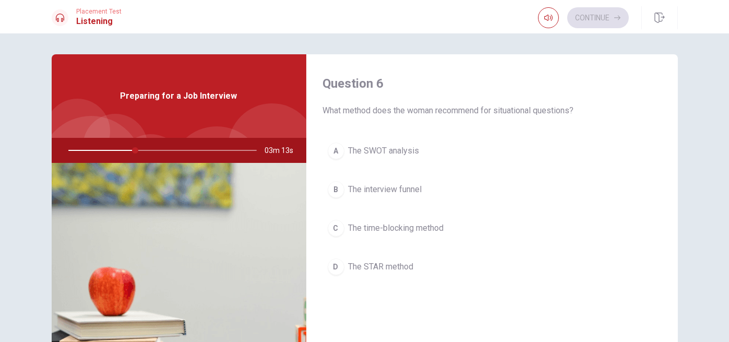
click at [332, 265] on div "D" at bounding box center [335, 266] width 17 height 17
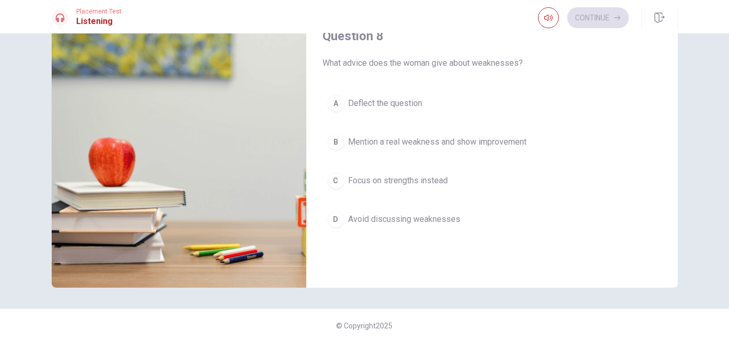
scroll to position [469, 0]
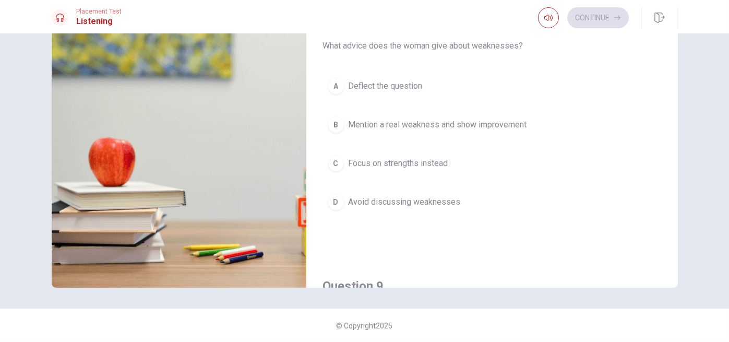
click at [330, 122] on div "B" at bounding box center [335, 124] width 17 height 17
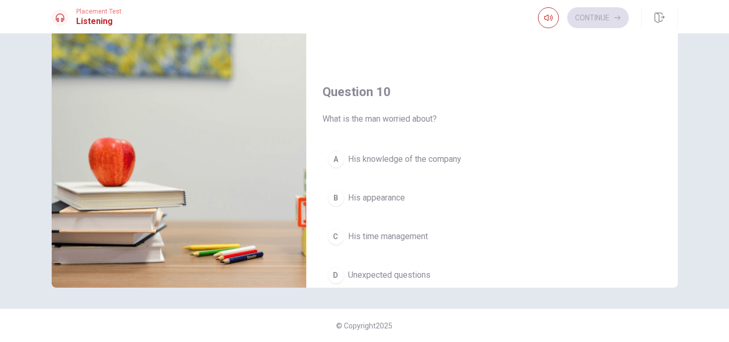
scroll to position [966, 0]
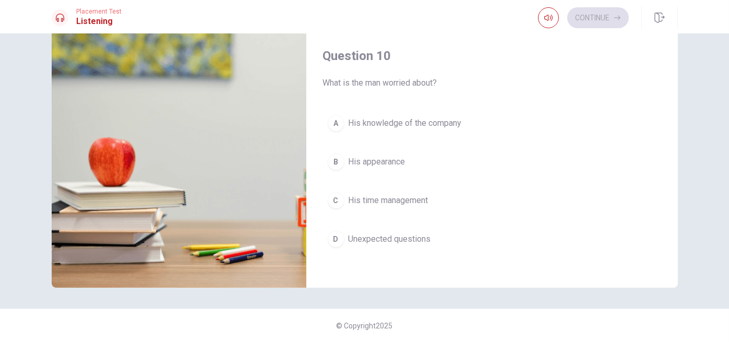
click at [333, 230] on div "D" at bounding box center [335, 238] width 17 height 17
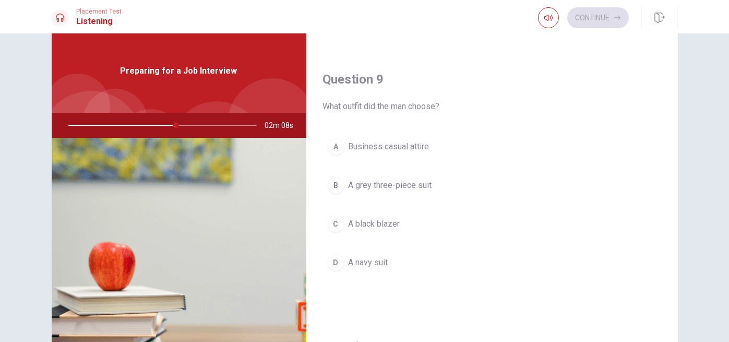
scroll to position [782, 0]
click at [335, 257] on div "D" at bounding box center [335, 260] width 17 height 17
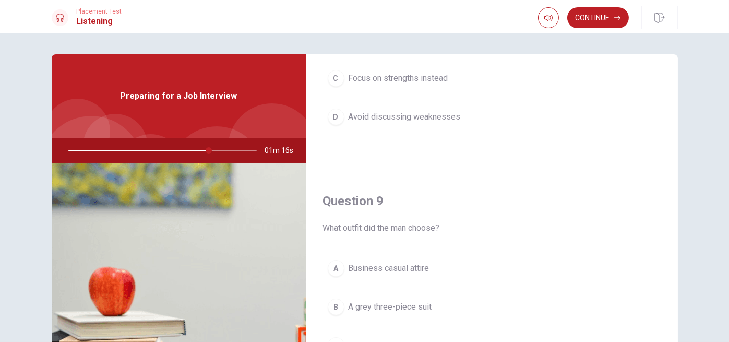
scroll to position [834, 0]
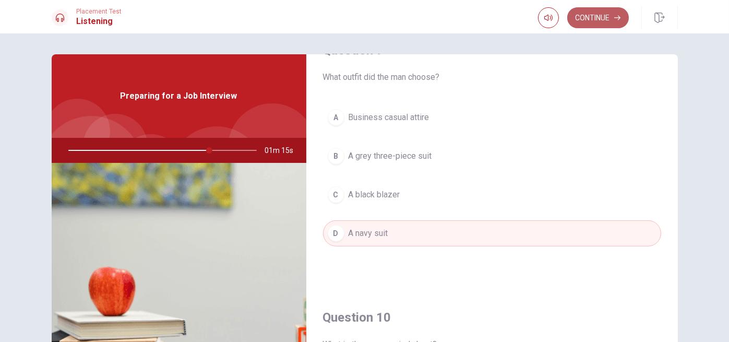
click at [604, 13] on button "Continue" at bounding box center [598, 17] width 62 height 21
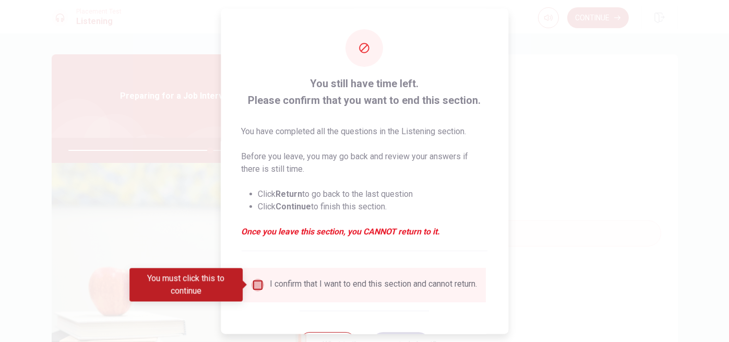
click at [257, 284] on input "You must click this to continue" at bounding box center [257, 284] width 13 height 13
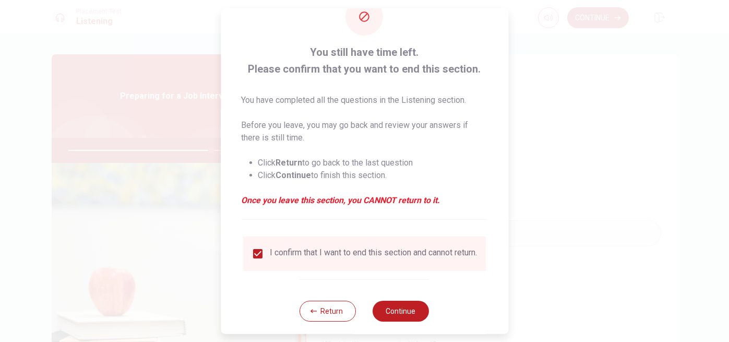
scroll to position [47, 0]
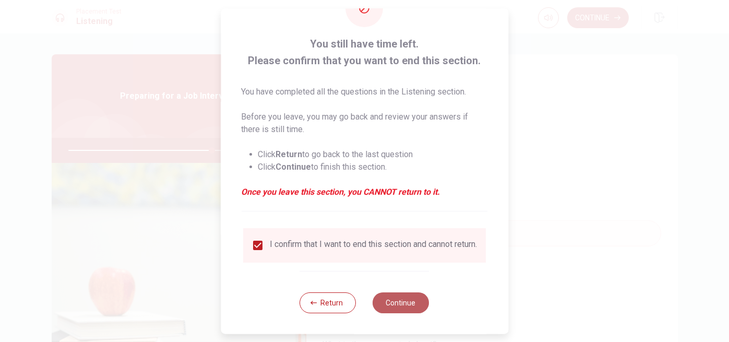
click at [394, 301] on button "Continue" at bounding box center [401, 302] width 56 height 21
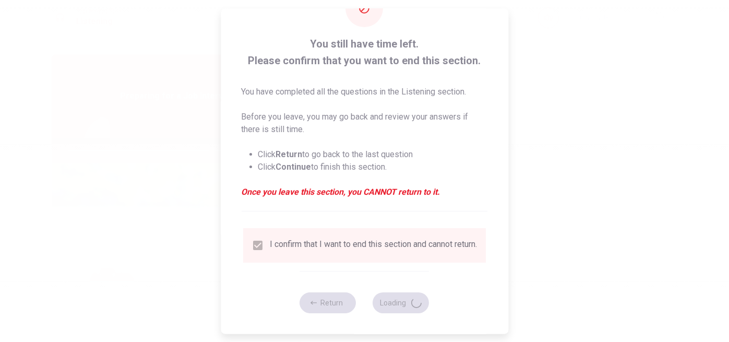
type input "77"
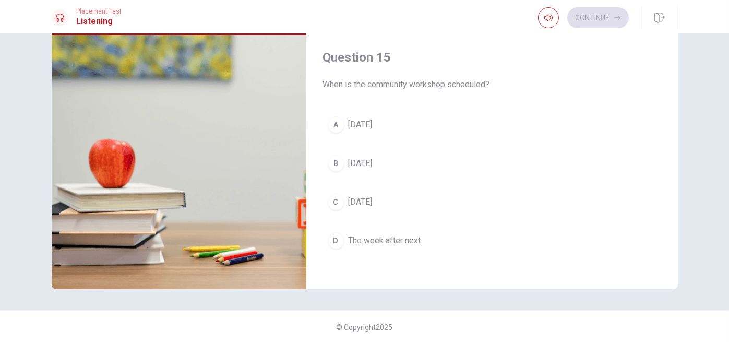
scroll to position [129, 0]
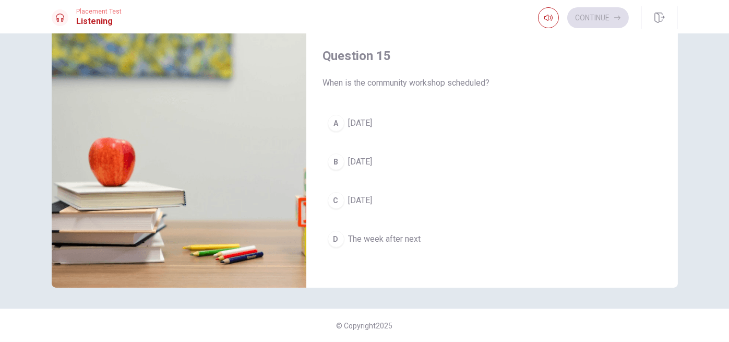
click at [333, 197] on div "C" at bounding box center [335, 200] width 17 height 17
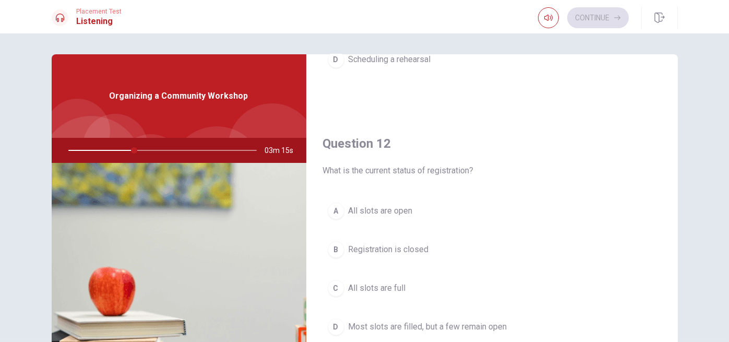
scroll to position [261, 0]
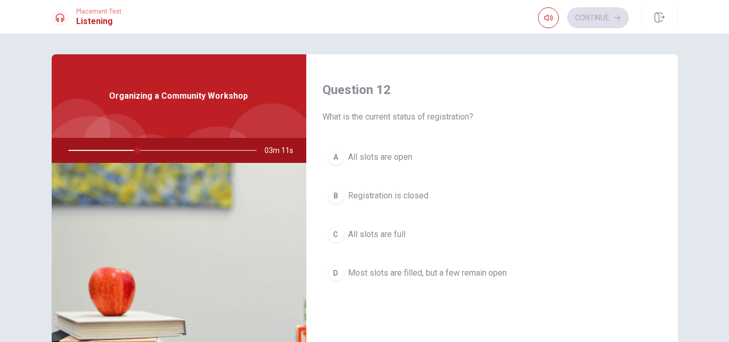
click at [333, 268] on div "D" at bounding box center [335, 272] width 17 height 17
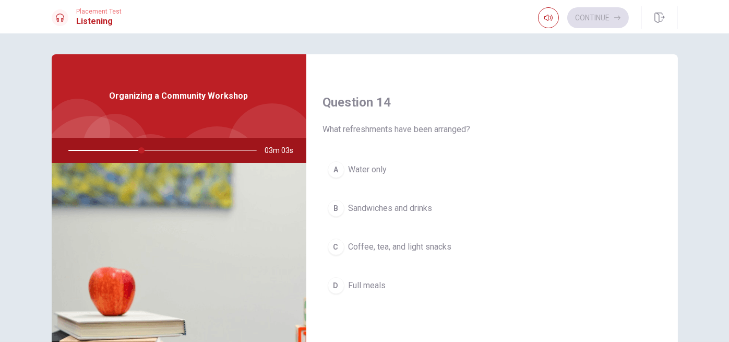
scroll to position [834, 0]
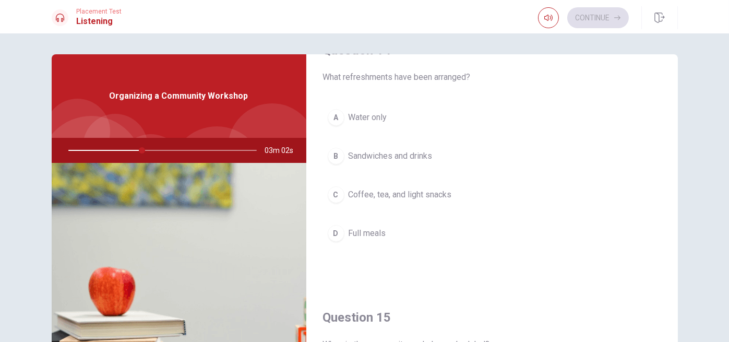
click at [349, 192] on span "Coffee, tea, and light snacks" at bounding box center [399, 194] width 103 height 13
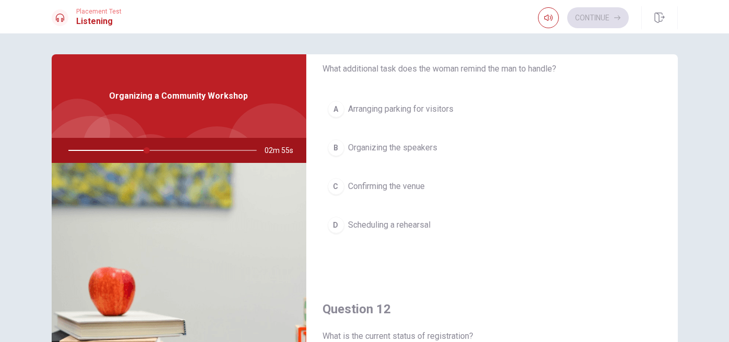
scroll to position [0, 0]
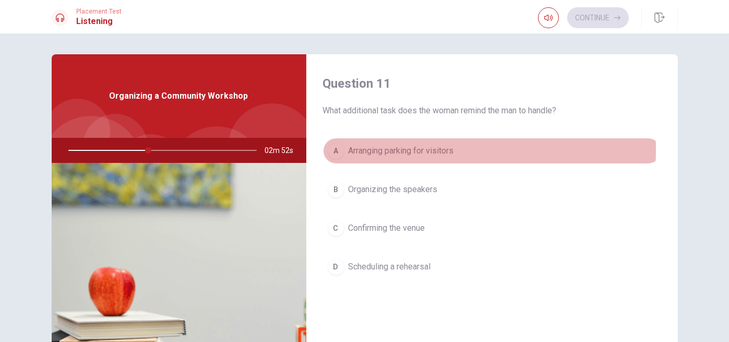
click at [334, 149] on div "A" at bounding box center [335, 150] width 17 height 17
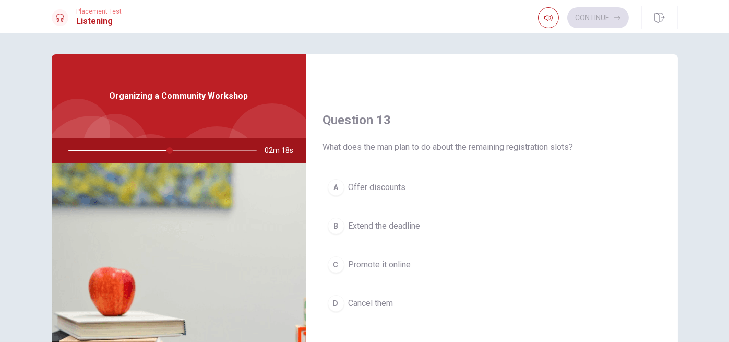
scroll to position [521, 0]
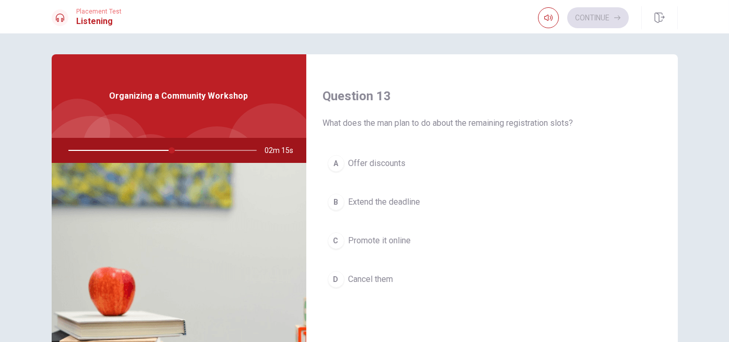
click at [332, 240] on div "C" at bounding box center [335, 240] width 17 height 17
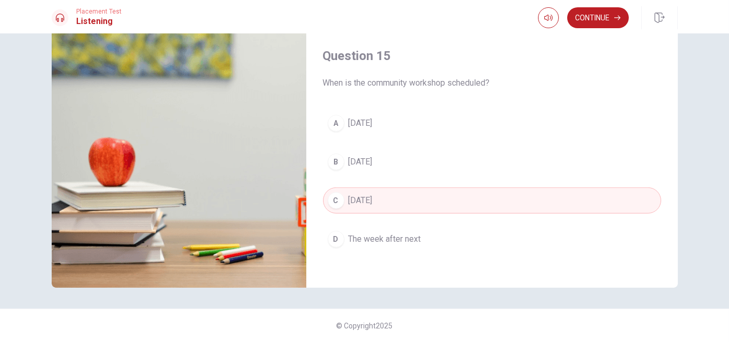
scroll to position [0, 0]
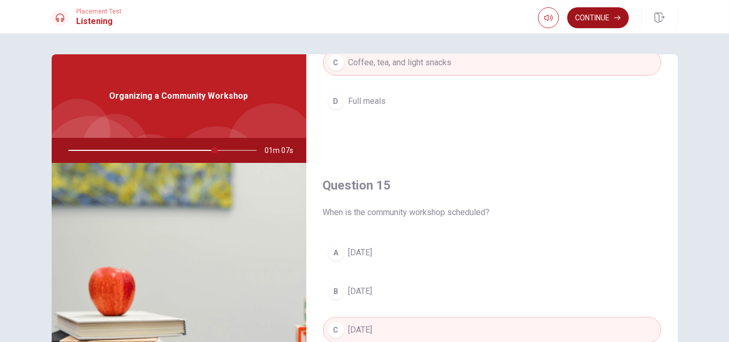
click at [603, 15] on button "Continue" at bounding box center [598, 17] width 62 height 21
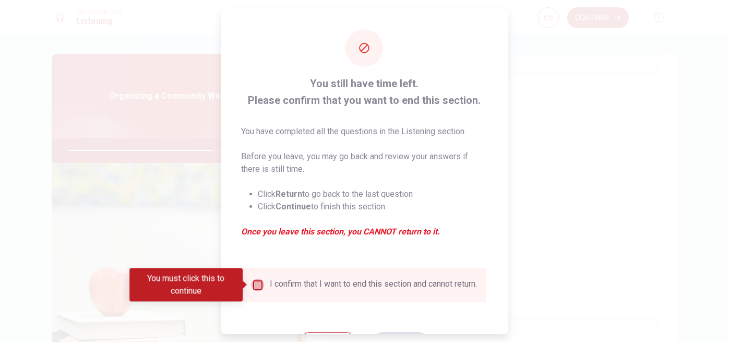
click at [255, 281] on input "You must click this to continue" at bounding box center [257, 284] width 13 height 13
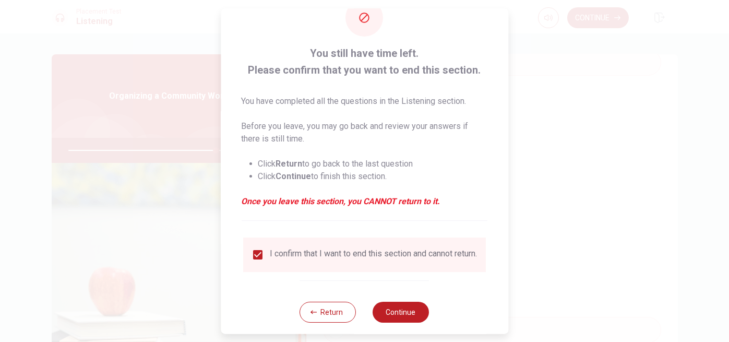
scroll to position [47, 0]
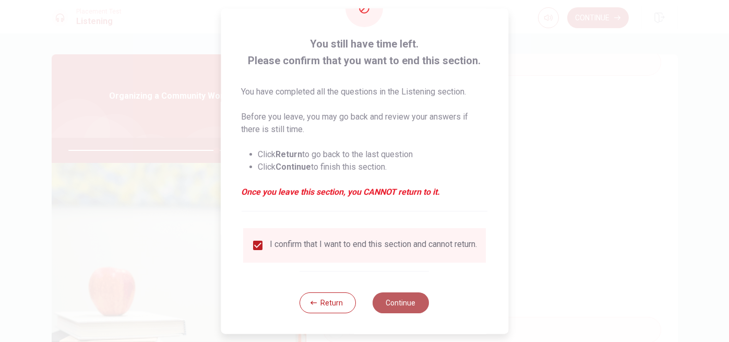
click at [386, 304] on button "Continue" at bounding box center [401, 302] width 56 height 21
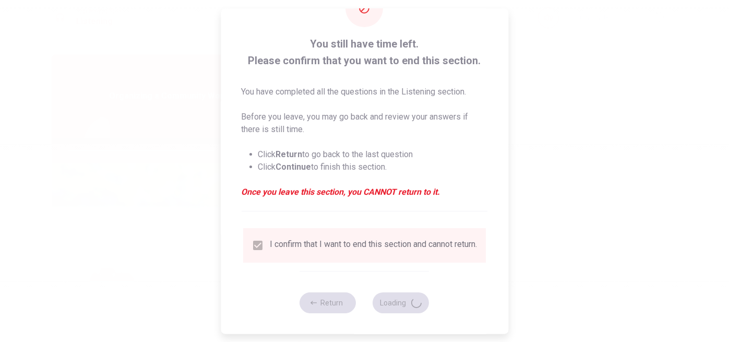
type input "80"
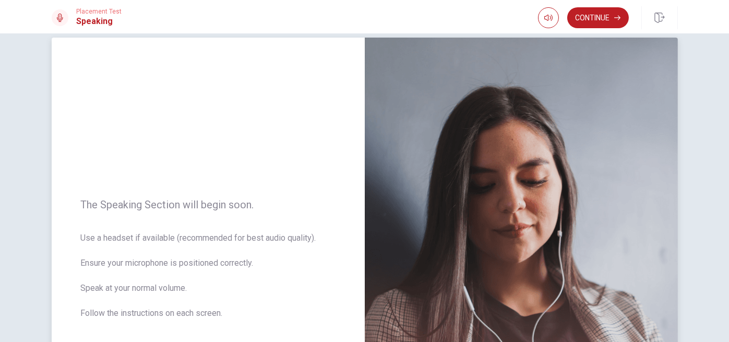
scroll to position [13, 0]
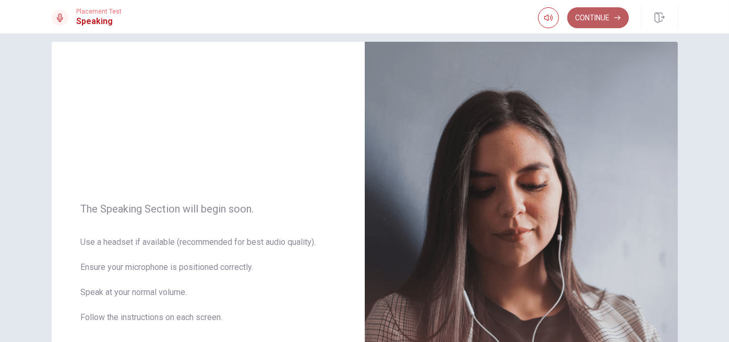
click at [614, 14] on button "Continue" at bounding box center [598, 17] width 62 height 21
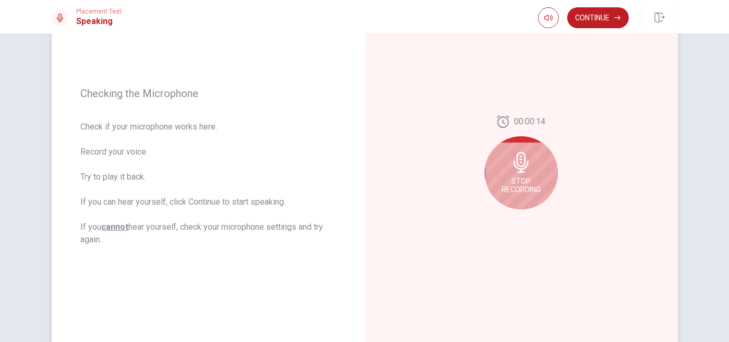
scroll to position [117, 0]
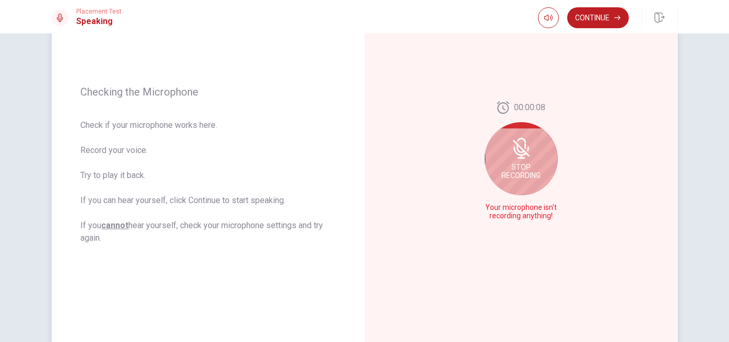
click at [521, 163] on span "Stop Recording" at bounding box center [520, 171] width 39 height 17
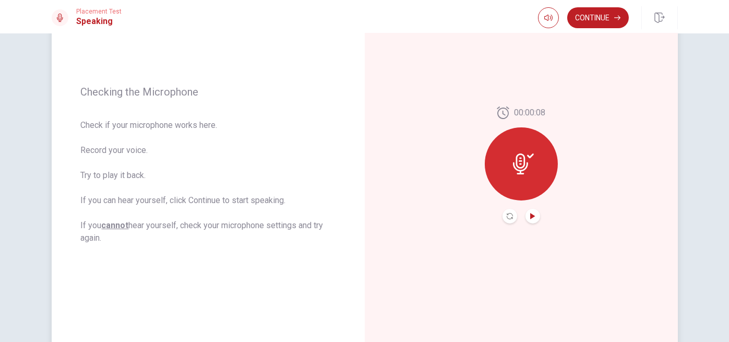
click at [532, 217] on button "Play Audio" at bounding box center [532, 216] width 15 height 15
click at [530, 216] on icon "Pause Audio" at bounding box center [531, 216] width 5 height 6
click at [506, 217] on icon "Record Again" at bounding box center [509, 216] width 6 height 6
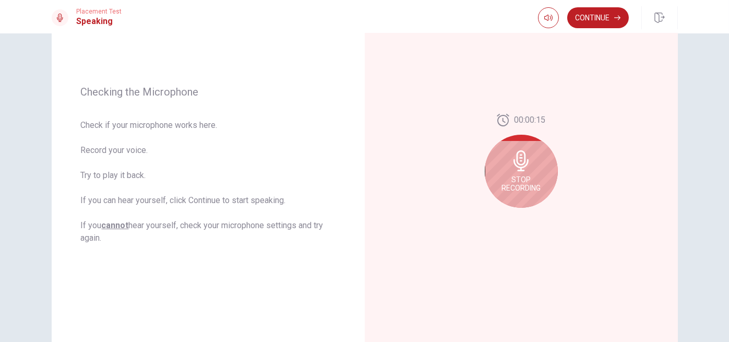
click at [516, 167] on icon at bounding box center [520, 160] width 15 height 21
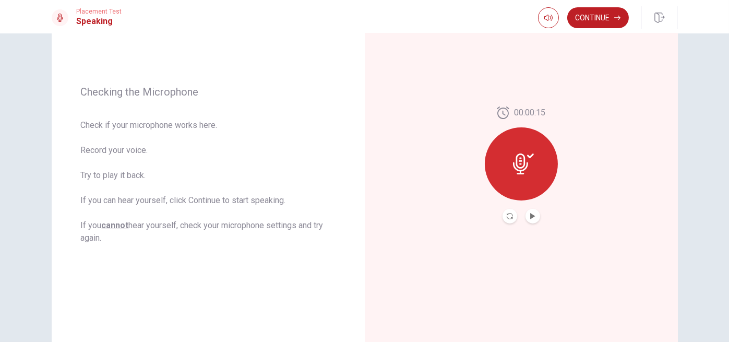
click at [502, 219] on div at bounding box center [521, 216] width 38 height 15
click at [508, 216] on icon "Record Again" at bounding box center [509, 216] width 6 height 6
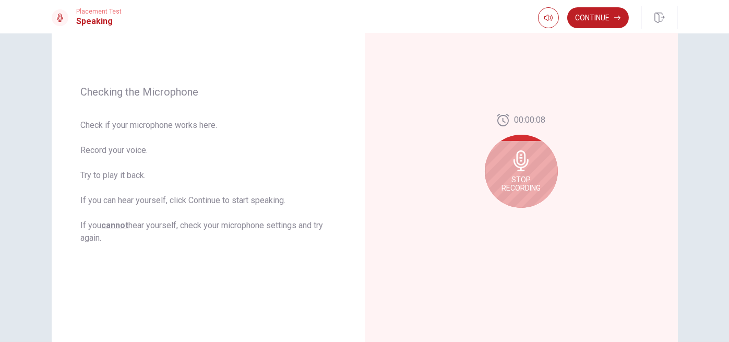
click at [514, 168] on icon at bounding box center [520, 160] width 15 height 21
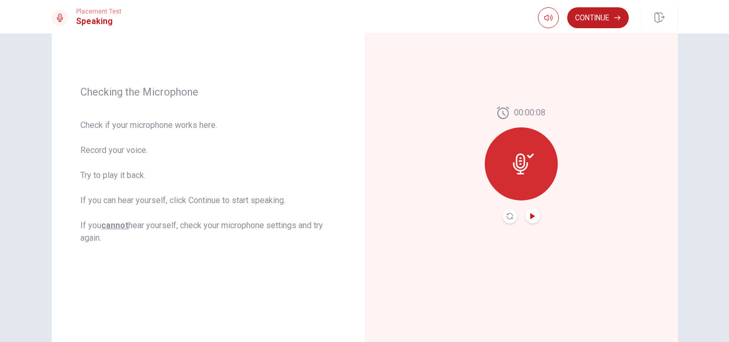
click at [530, 216] on icon "Play Audio" at bounding box center [532, 216] width 5 height 6
click at [530, 214] on icon "Pause Audio" at bounding box center [532, 216] width 6 height 6
click at [602, 18] on button "Continue" at bounding box center [598, 17] width 62 height 21
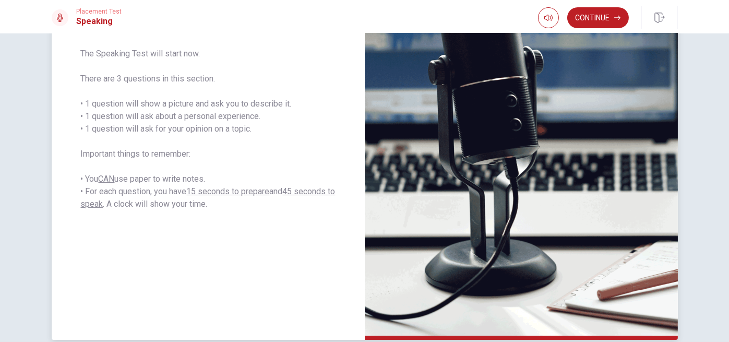
scroll to position [221, 0]
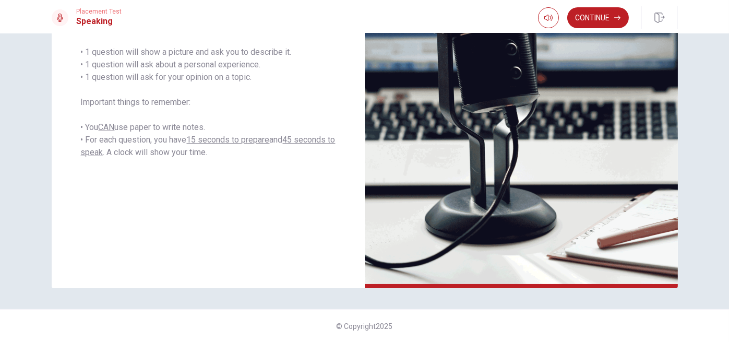
click at [597, 20] on button "Continue" at bounding box center [598, 17] width 62 height 21
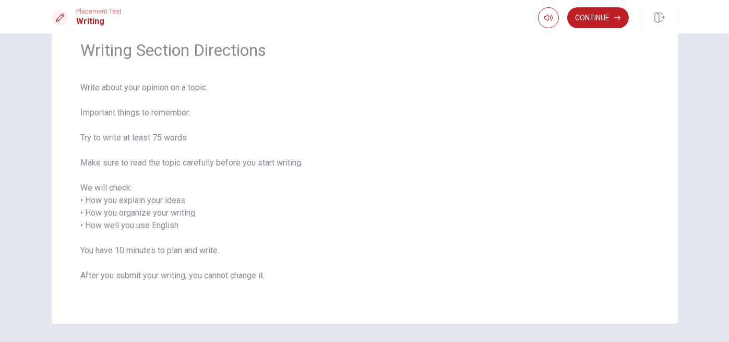
scroll to position [0, 0]
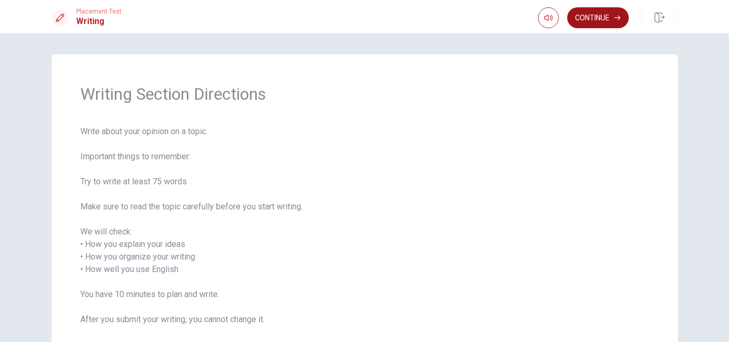
click at [592, 18] on button "Continue" at bounding box center [598, 17] width 62 height 21
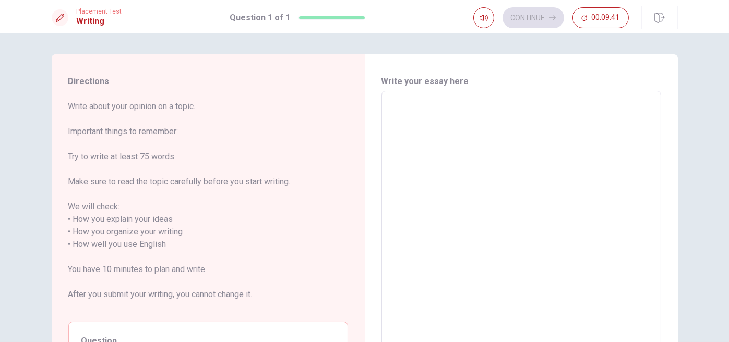
click at [406, 107] on textarea at bounding box center [521, 244] width 265 height 289
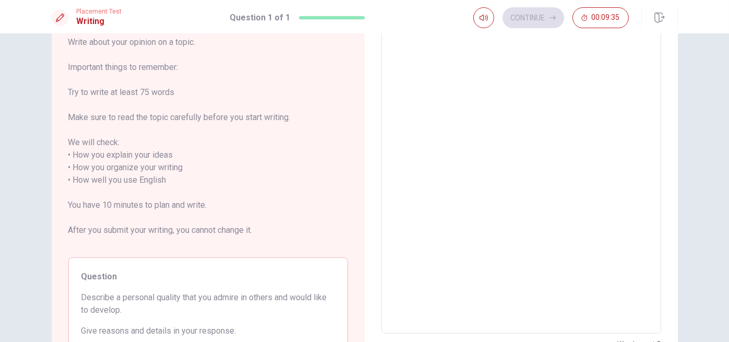
scroll to position [43, 0]
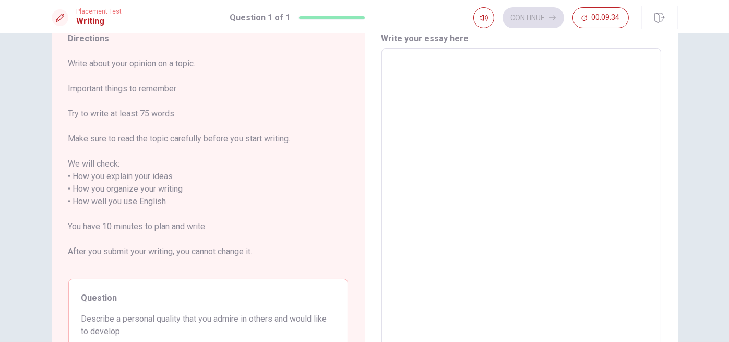
click at [395, 65] on textarea at bounding box center [521, 201] width 265 height 289
type textarea "F"
type textarea "x"
type textarea "Fi"
type textarea "x"
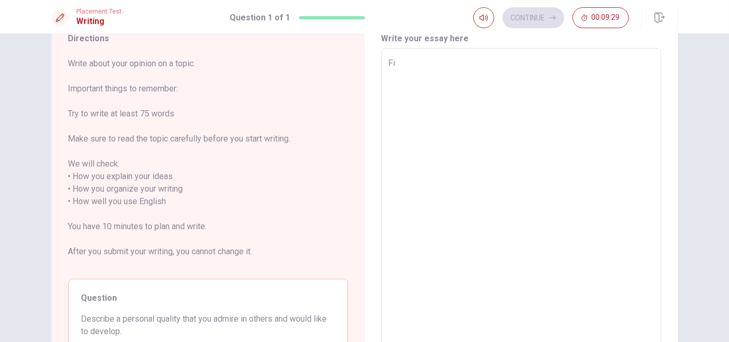
type textarea "Fir"
type textarea "x"
type textarea "Firs"
type textarea "x"
type textarea "First"
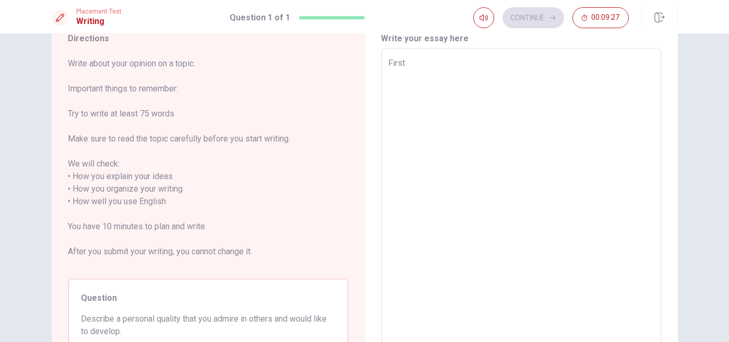
type textarea "x"
type textarea "First,"
type textarea "x"
type textarea "First"
type textarea "x"
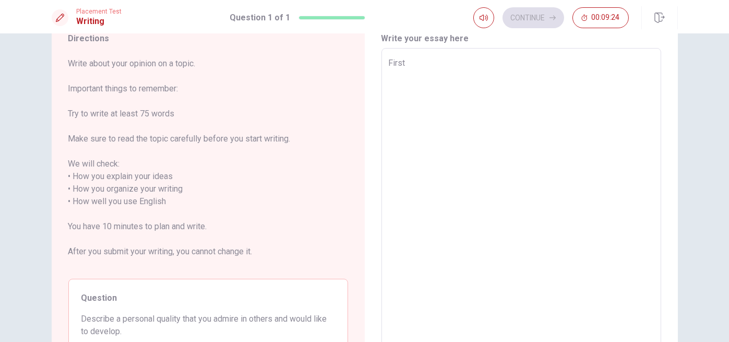
type textarea "First"
type textarea "x"
type textarea "First o"
type textarea "x"
type textarea "First of"
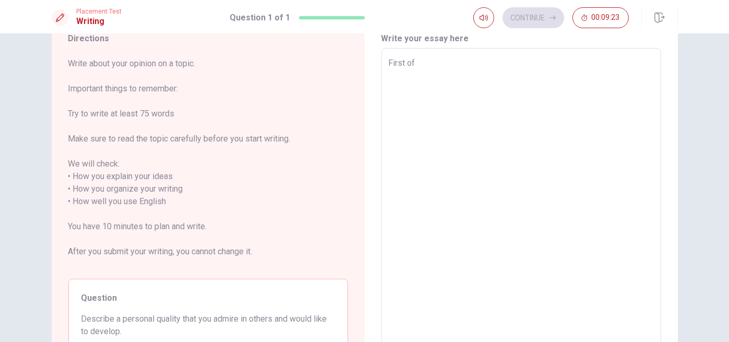
type textarea "x"
type textarea "First of"
type textarea "x"
type textarea "First of a"
type textarea "x"
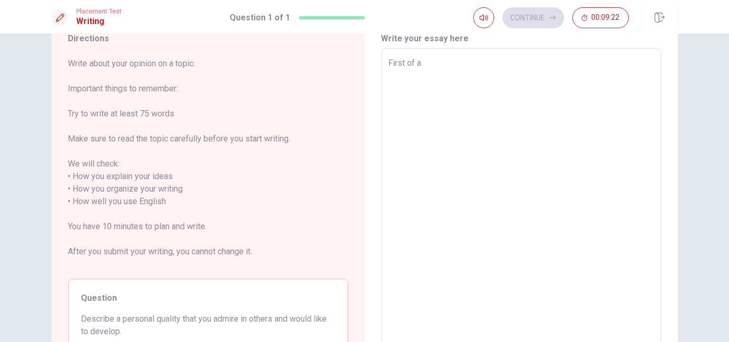
type textarea "First of al"
type textarea "x"
type textarea "First of all"
type textarea "x"
type textarea "First of all"
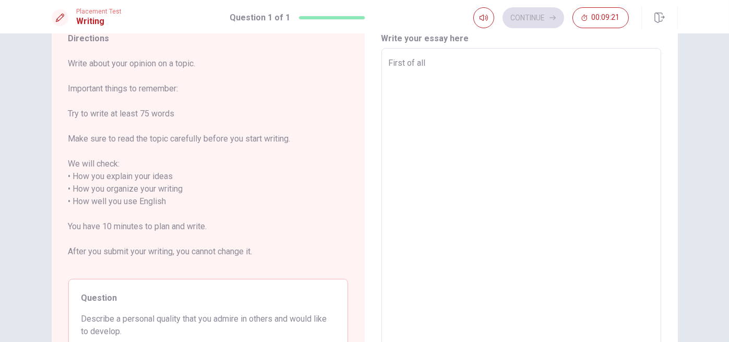
type textarea "x"
type textarea "First of all i"
type textarea "x"
type textarea "First of all is"
type textarea "x"
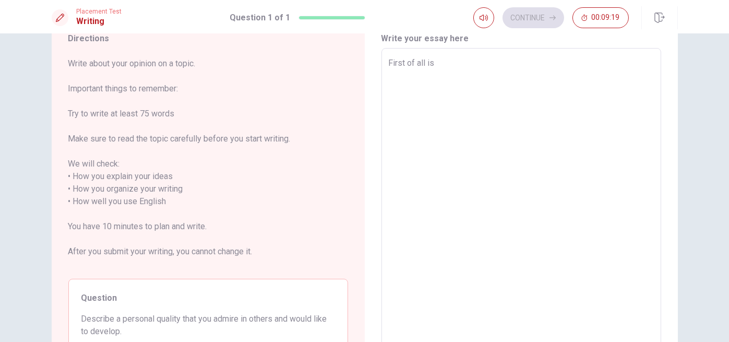
type textarea "First of all is"
type textarea "x"
type textarea "First of all is b"
type textarea "x"
type textarea "First of all is be"
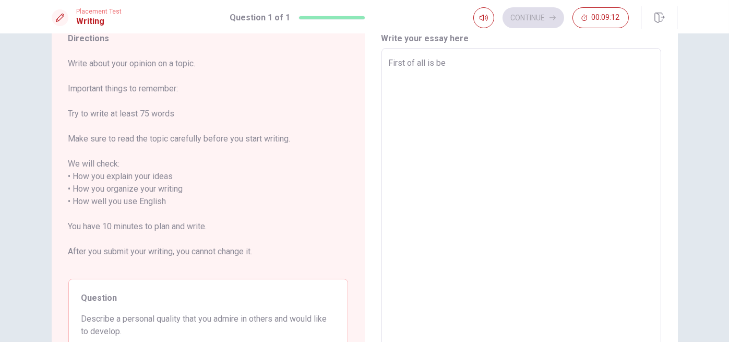
type textarea "x"
type textarea "First of all is be"
type textarea "x"
type textarea "First of all is be a"
type textarea "x"
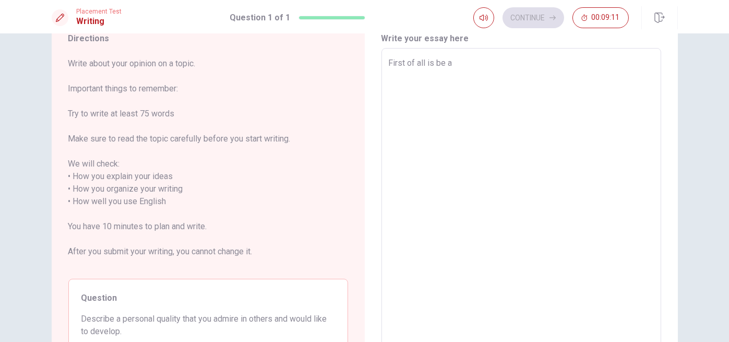
type textarea "First of all is be a"
type textarea "x"
type textarea "First of all is be a h"
type textarea "x"
type textarea "First of all is be a ho"
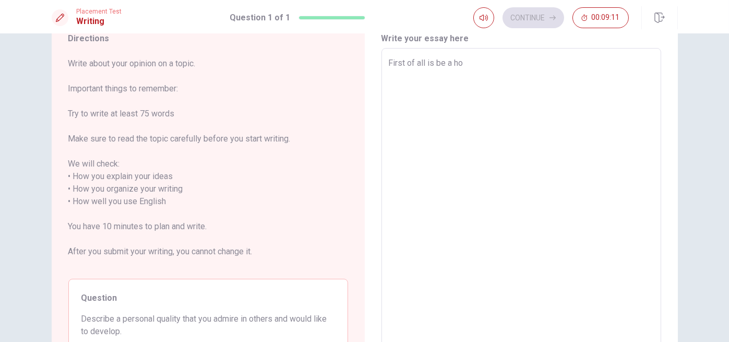
type textarea "x"
type textarea "First of all is be a hon"
type textarea "x"
type textarea "First of all is be a hone"
type textarea "x"
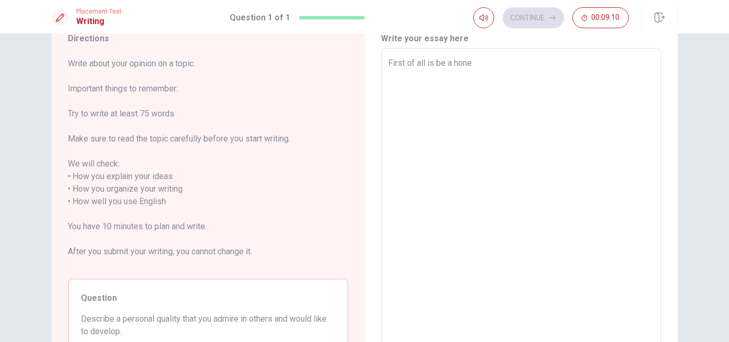
type textarea "First of all is be a hones"
type textarea "x"
type textarea "First of all is be a honest"
type textarea "x"
type textarea "First of all is be a honest"
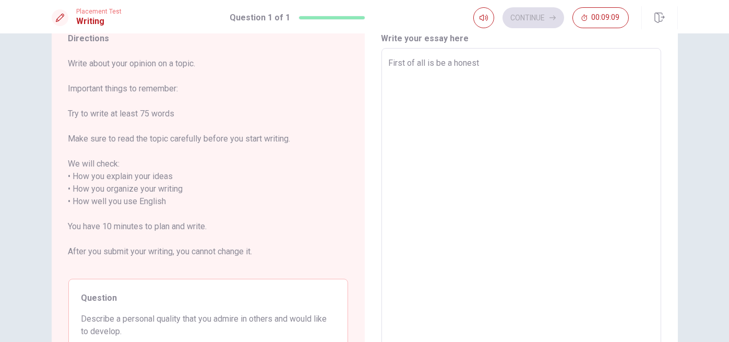
type textarea "x"
type textarea "First of all is be a honest p"
type textarea "x"
type textarea "First of all is be a honest pe"
type textarea "x"
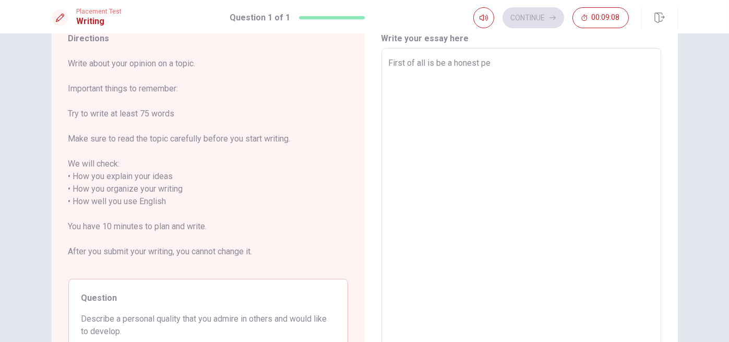
type textarea "First of all is be a honest per"
type textarea "x"
type textarea "First of all is be a honest pers"
type textarea "x"
type textarea "First of all is be a honest perso"
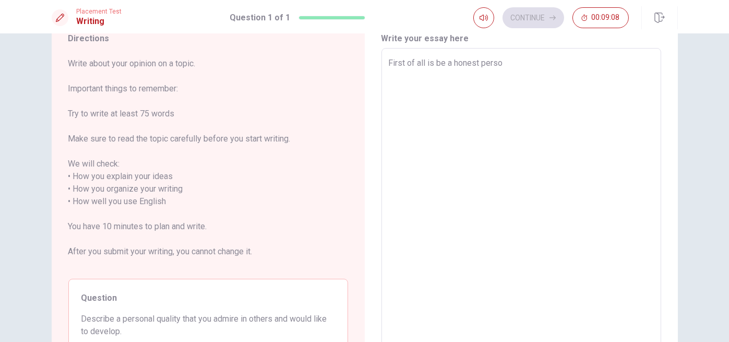
type textarea "x"
type textarea "First of all is be a honest person"
type textarea "x"
type textarea "First of all is be a honest person."
type textarea "x"
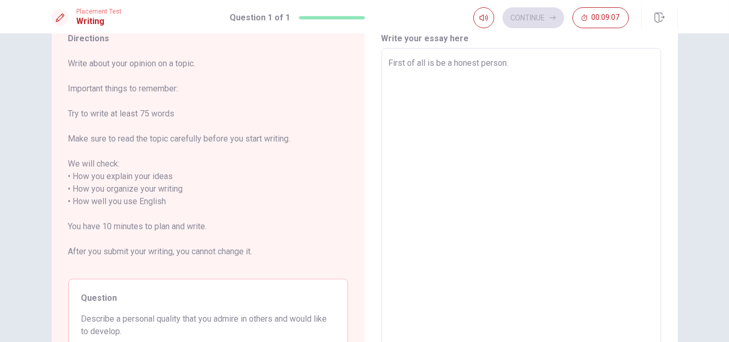
type textarea "First of all is be a honest person."
type textarea "x"
type textarea "First of all is be a honest person. I"
type textarea "x"
type textarea "First of all is be a honest person. It"
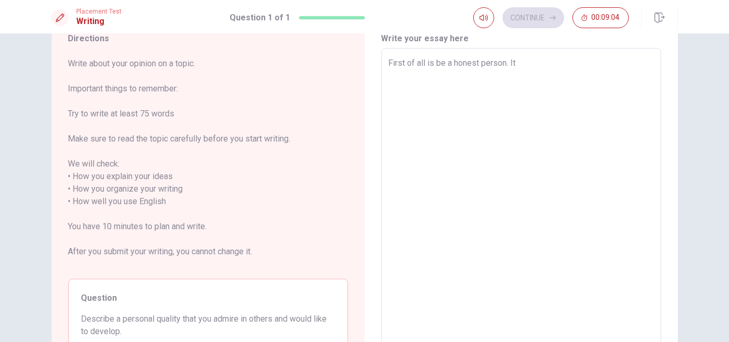
type textarea "x"
type textarea "First of all is be a honest person. It"
type textarea "x"
type textarea "First of all is be a honest person. It i"
type textarea "x"
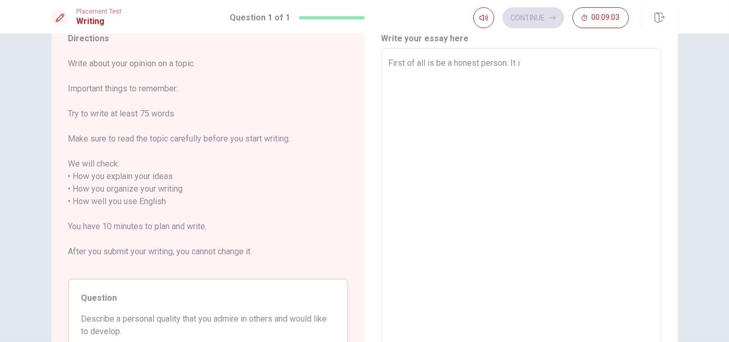
type textarea "First of all is be a honest person. It is"
type textarea "x"
type textarea "First of all is be a honest person. It is"
type textarea "x"
type textarea "First of all is be a honest person. It is i"
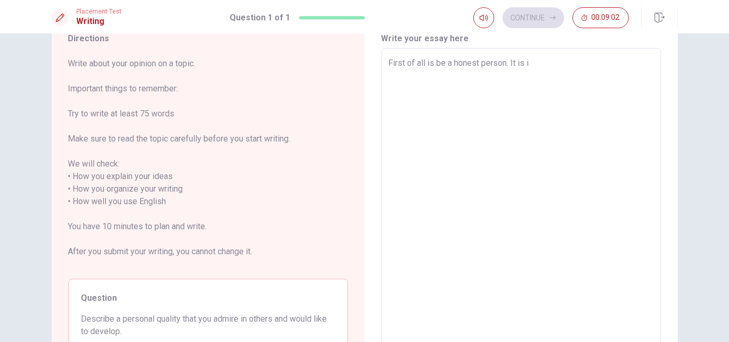
type textarea "x"
type textarea "First of all is be a honest person. It is im"
type textarea "x"
type textarea "First of all is be a honest person. It is imp"
type textarea "x"
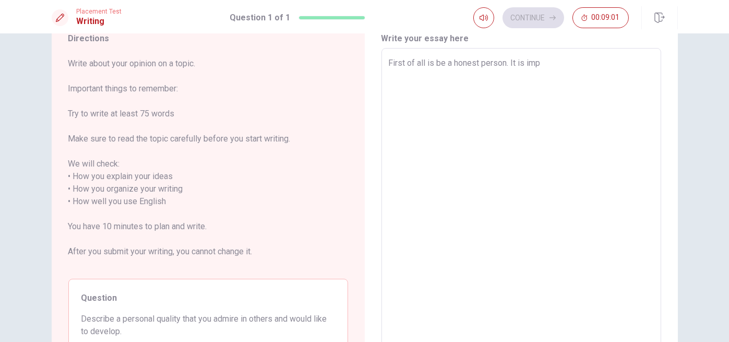
type textarea "First of all is be a honest person. It is impo"
type textarea "x"
type textarea "First of all is be a honest person. It is impor"
type textarea "x"
type textarea "First of all is be a honest person. It is import"
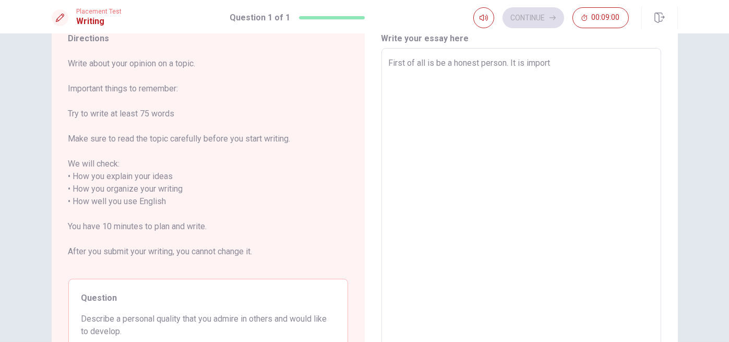
type textarea "x"
type textarea "First of all is be a honest person. It is importa"
type textarea "x"
type textarea "First of all is be a honest person. It is importan"
type textarea "x"
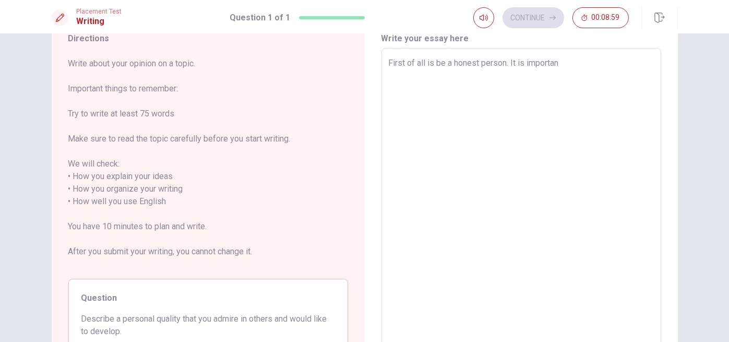
type textarea "First of all is be a honest person. It is important"
type textarea "x"
type textarea "First of all is be a honest person. It is important"
type textarea "x"
type textarea "First of all is be a honest person. It is important f"
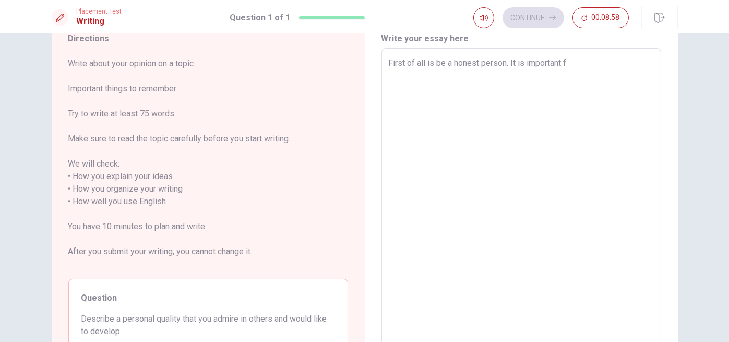
type textarea "x"
type textarea "First of all is be a honest person. It is important fo"
type textarea "x"
type textarea "First of all is be a honest person. It is important for"
type textarea "x"
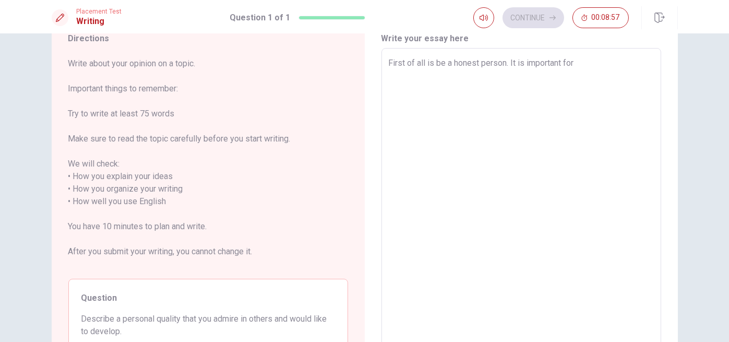
type textarea "First of all is be a honest person. It is important for"
type textarea "x"
type textarea "First of all is be a honest person. It is important for m"
type textarea "x"
type textarea "First of all is be a honest person. It is important for me"
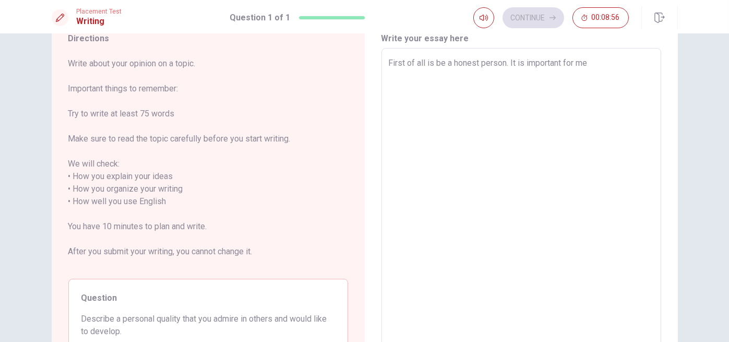
type textarea "x"
type textarea "First of all is be a honest person. It is important for me"
type textarea "x"
type textarea "First of all is be a honest person. It is important for me n"
type textarea "x"
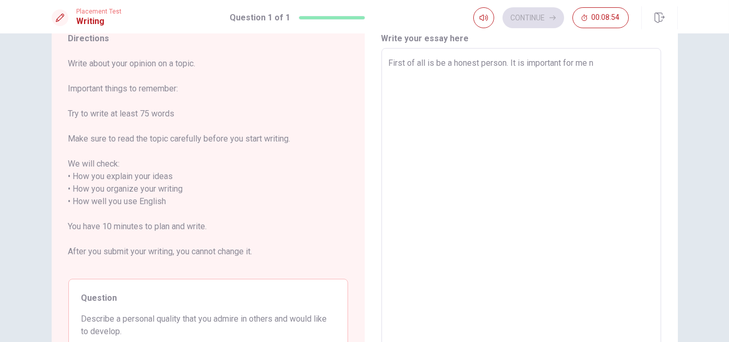
type textarea "First of all is be a honest person. It is important for me"
type textarea "x"
type textarea "First of all is be a honest person. It is important for me b"
type textarea "x"
type textarea "First of all is be a honest person. It is important for me be"
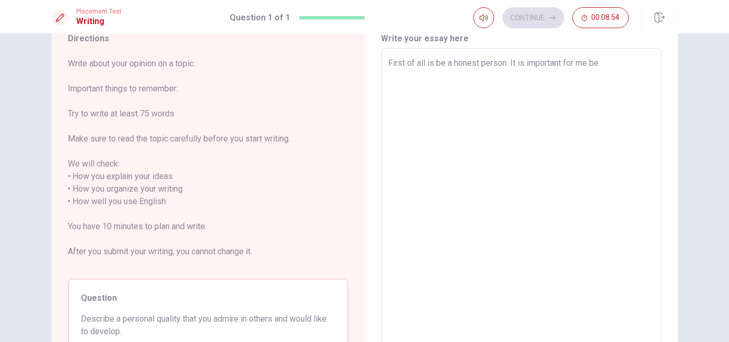
type textarea "x"
type textarea "First of all is be a honest person. It is important for me bec"
type textarea "x"
type textarea "First of all is be a honest person. It is important for me beca"
type textarea "x"
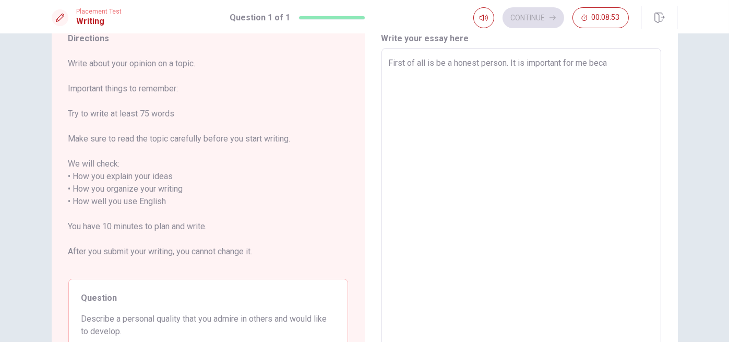
type textarea "First of all is be a honest person. It is important for me becau"
type textarea "x"
type textarea "First of all is be a honest person. It is important for me becaus"
type textarea "x"
type textarea "First of all is be a honest person. It is important for me because"
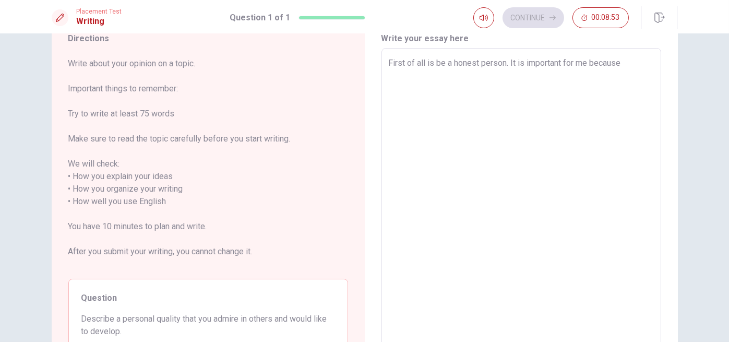
type textarea "x"
type textarea "First of all is be a honest person. It is important for me because"
type textarea "x"
type textarea "First of all is be a honest person. It is important for me because i"
type textarea "x"
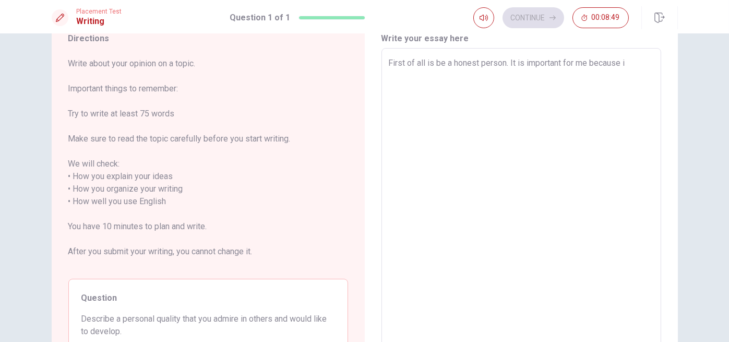
type textarea "First of all is be a honest person. It is important for me because if"
type textarea "x"
type textarea "First of all is be a honest person. It is important for me because if"
type textarea "x"
type textarea "First of all is be a honest person. It is important for me because if p"
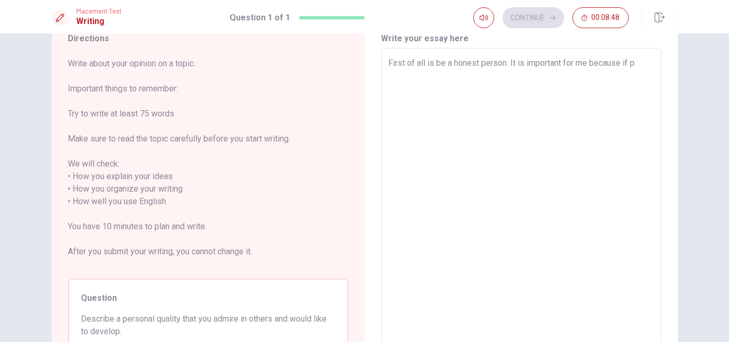
type textarea "x"
type textarea "First of all is be a honest person. It is important for me because if pe"
type textarea "x"
type textarea "First of all is be a honest person. It is important for me because if per"
type textarea "x"
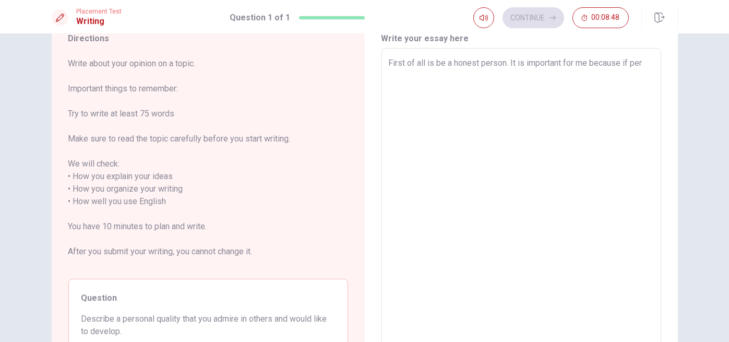
type textarea "First of all is be a honest person. It is important for me because if pers"
type textarea "x"
type textarea "First of all is be a honest person. It is important for me because if perso"
type textarea "x"
type textarea "First of all is be a honest person. It is important for me because if person"
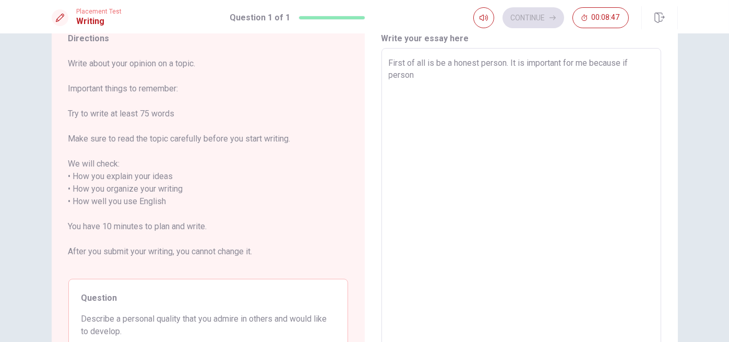
type textarea "x"
type textarea "First of all is be a honest person. It is important for me because if person"
type textarea "x"
type textarea "First of all is be a honest person. It is important for me because if person i"
type textarea "x"
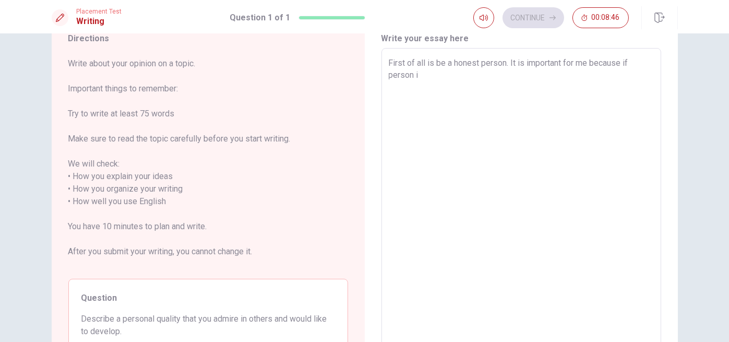
type textarea "First of all is be a honest person. It is important for me because if person is"
type textarea "x"
type textarea "First of all is be a honest person. It is important for me because if person is"
type textarea "x"
type textarea "First of all is be a honest person. It is important for me because if person is…"
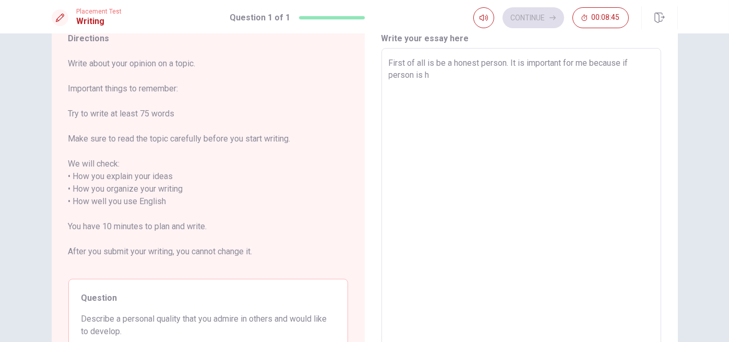
type textarea "x"
type textarea "First of all is be a honest person. It is important for me because if person is…"
type textarea "x"
type textarea "First of all is be a honest person. It is important for me because if person is…"
type textarea "x"
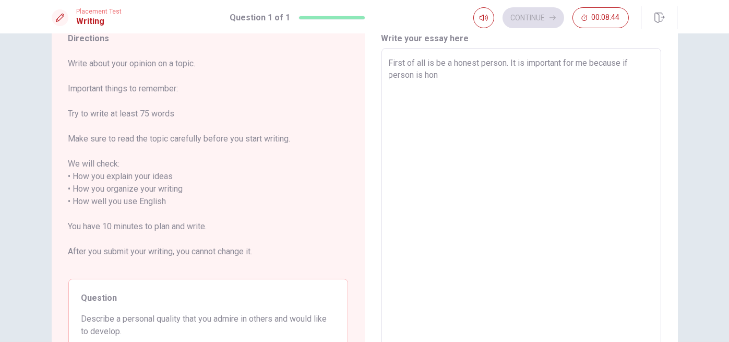
type textarea "First of all is be a honest person. It is important for me because if person is…"
type textarea "x"
type textarea "First of all is be a honest person. It is important for me because if person is…"
type textarea "x"
type textarea "First of all is be a honest person. It is important for me because if person is…"
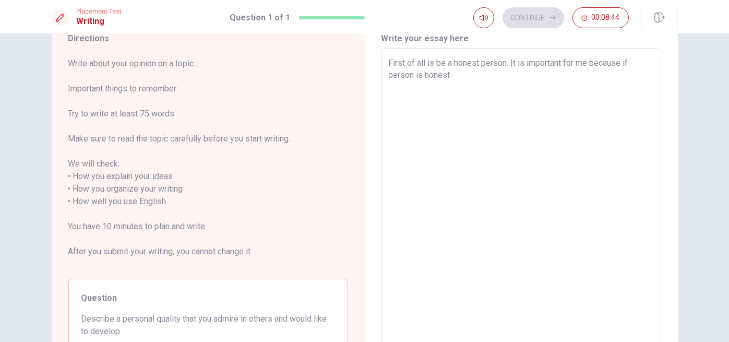
type textarea "x"
type textarea "First of all is be a honest person. It is important for me because if person is…"
type textarea "x"
type textarea "First of all is be a honest person. It is important for me because if person is…"
type textarea "x"
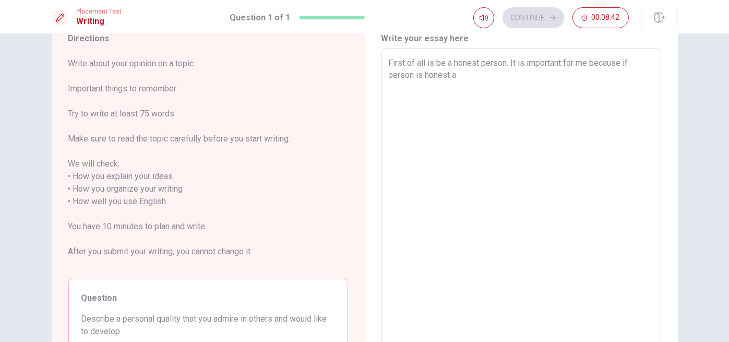
type textarea "First of all is be a honest person. It is important for me because if person is…"
type textarea "x"
type textarea "First of all is be a honest person. It is important for me because if person is…"
type textarea "x"
type textarea "First of all is be a honest person. It is important for me because if person is…"
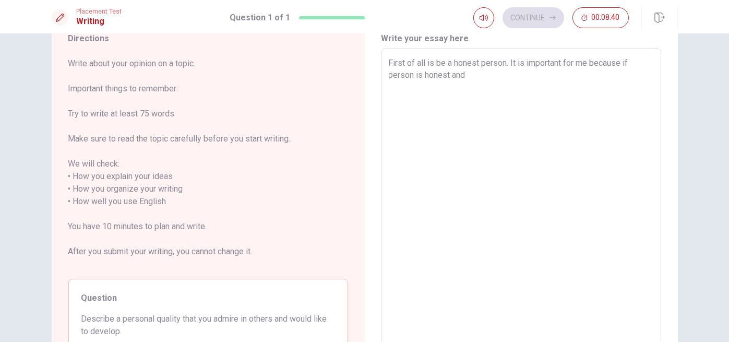
type textarea "x"
type textarea "First of all is be a honest person. It is important for me because if person is…"
type textarea "x"
type textarea "First of all is be a honest person. It is important for me because if person is…"
type textarea "x"
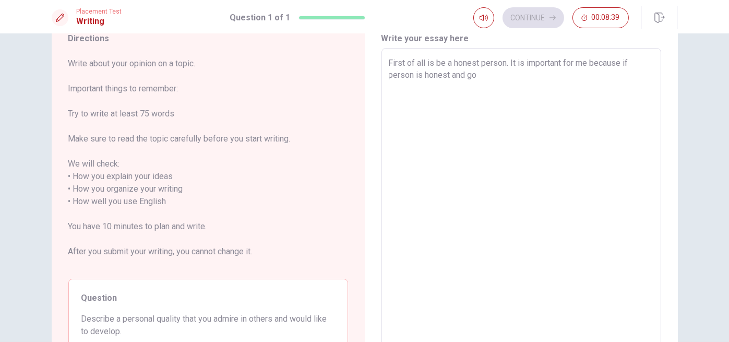
type textarea "First of all is be a honest person. It is important for me because if person is…"
type textarea "x"
type textarea "First of all is be a honest person. It is important for me because if person is…"
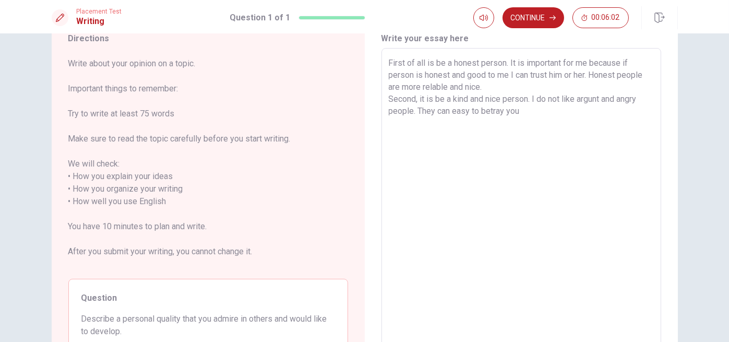
click at [480, 113] on textarea "First of all is be a honest person. It is important for me because if person is…" at bounding box center [521, 201] width 265 height 289
click at [513, 112] on textarea "First of all is be a honest person. It is important for me because if person is…" at bounding box center [521, 201] width 265 height 289
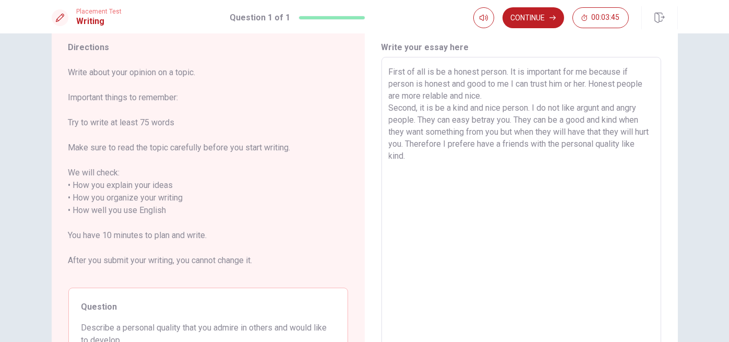
scroll to position [33, 0]
click at [488, 99] on textarea "First of all is be a honest person. It is important for me because if person is…" at bounding box center [521, 211] width 265 height 289
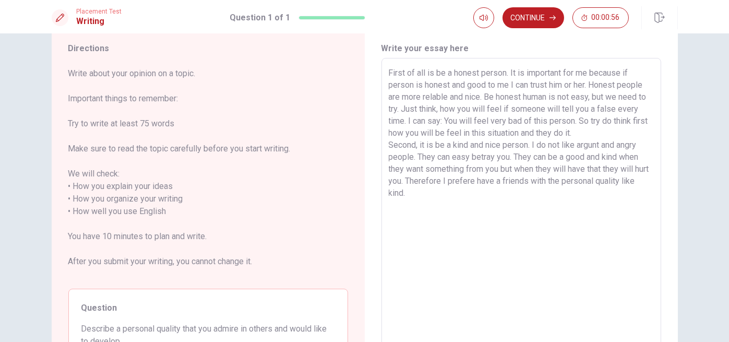
scroll to position [84, 0]
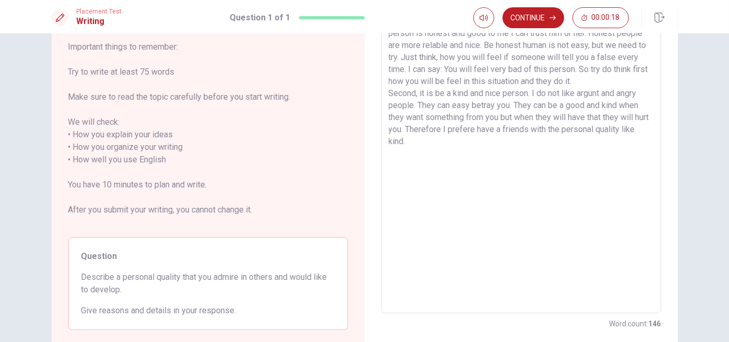
click at [515, 130] on textarea "First of all is be a honest person. It is important for me because if person is…" at bounding box center [521, 159] width 265 height 289
click at [406, 143] on textarea "First of all is be a honest person. It is important for me because if person is…" at bounding box center [521, 159] width 265 height 289
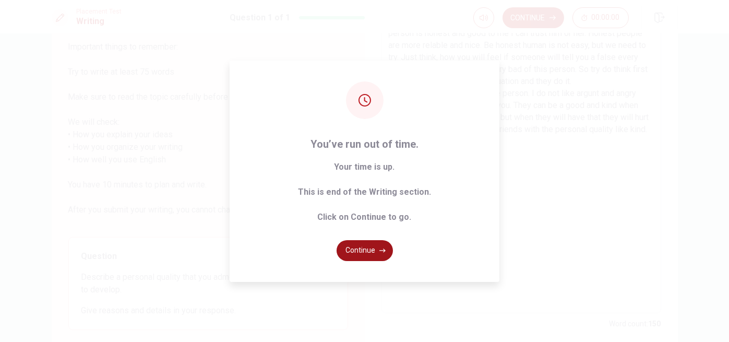
click at [352, 252] on button "Continue" at bounding box center [364, 250] width 56 height 21
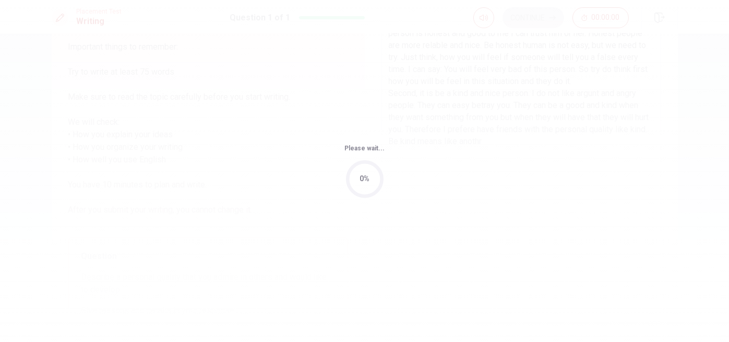
scroll to position [0, 0]
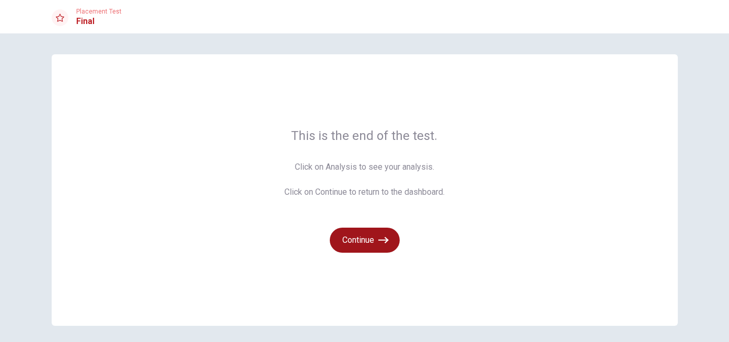
click at [366, 238] on button "Continue" at bounding box center [365, 239] width 70 height 25
